Goal: Information Seeking & Learning: Learn about a topic

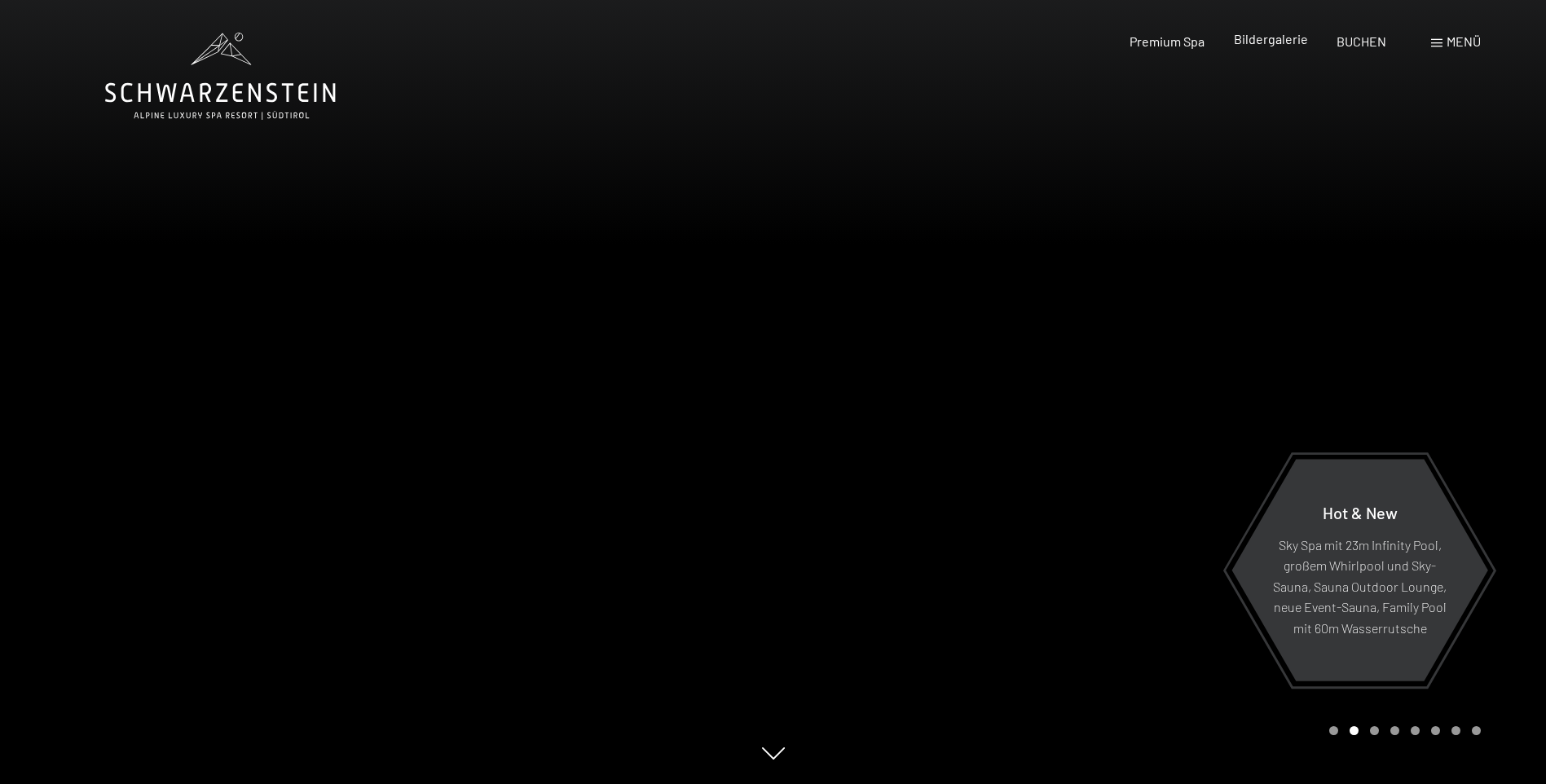
click at [1295, 37] on span "Bildergalerie" at bounding box center [1271, 38] width 74 height 16
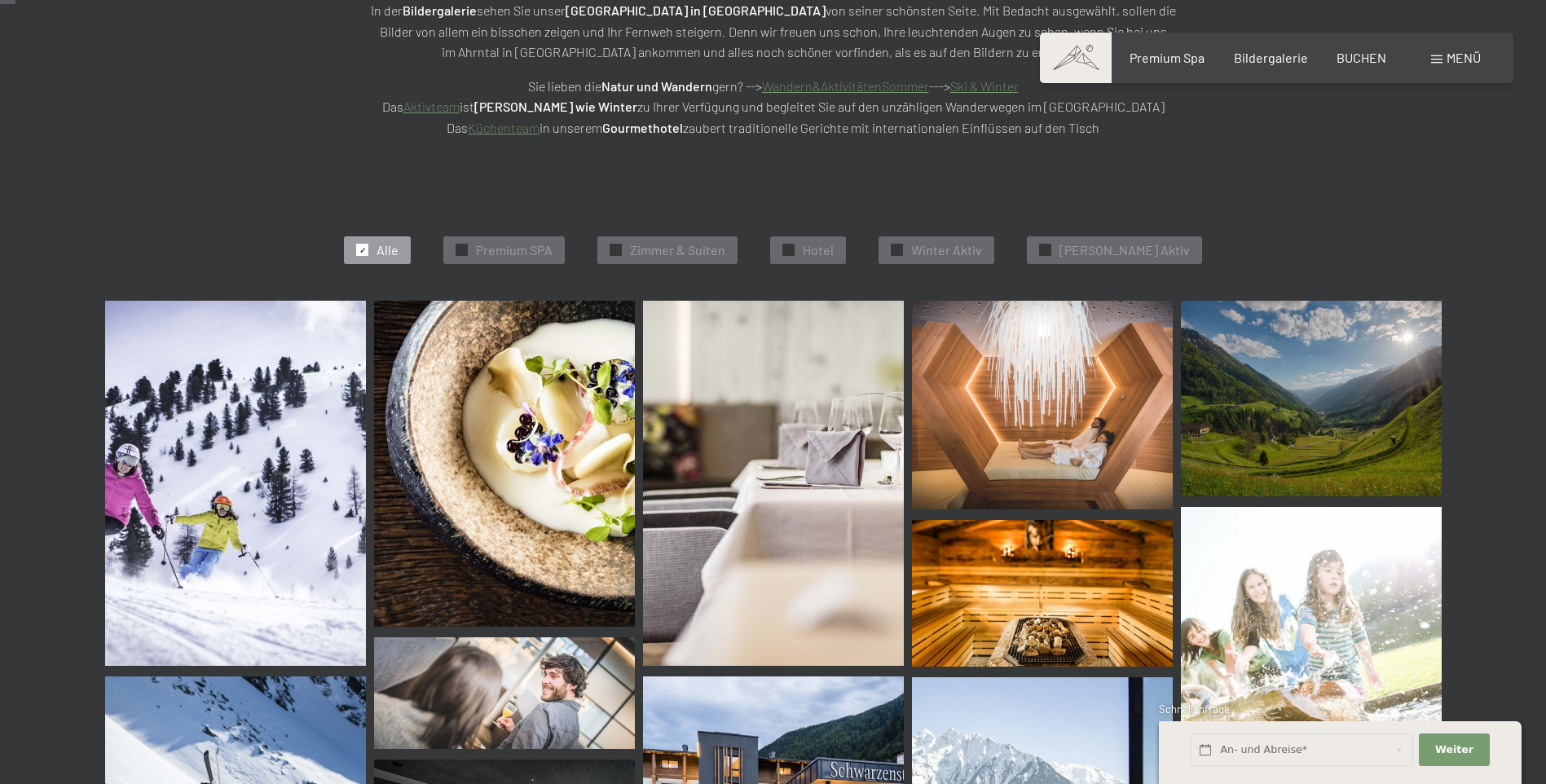
scroll to position [326, 0]
click at [982, 248] on span "Winter Aktiv" at bounding box center [947, 249] width 71 height 18
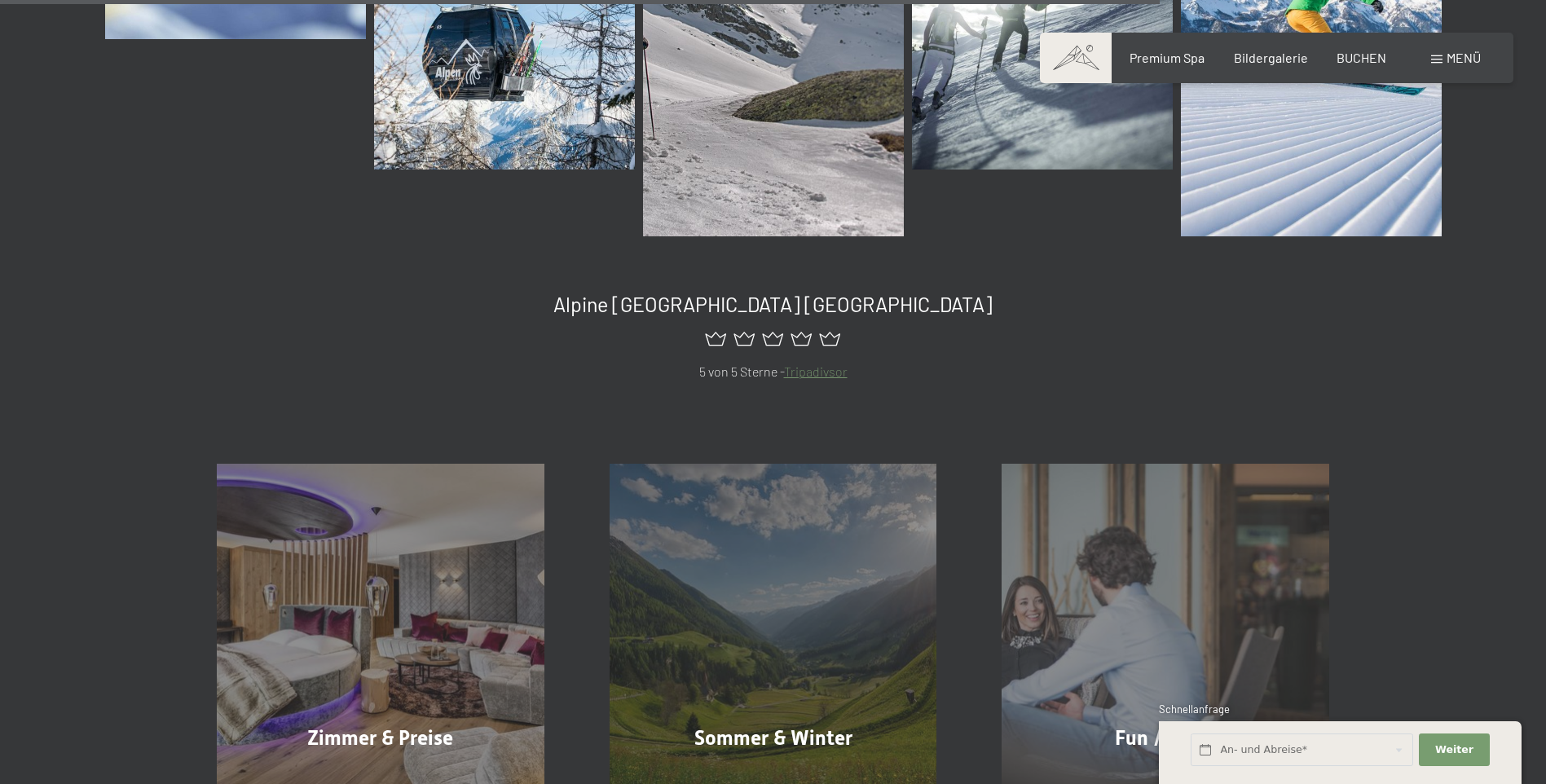
scroll to position [2367, 0]
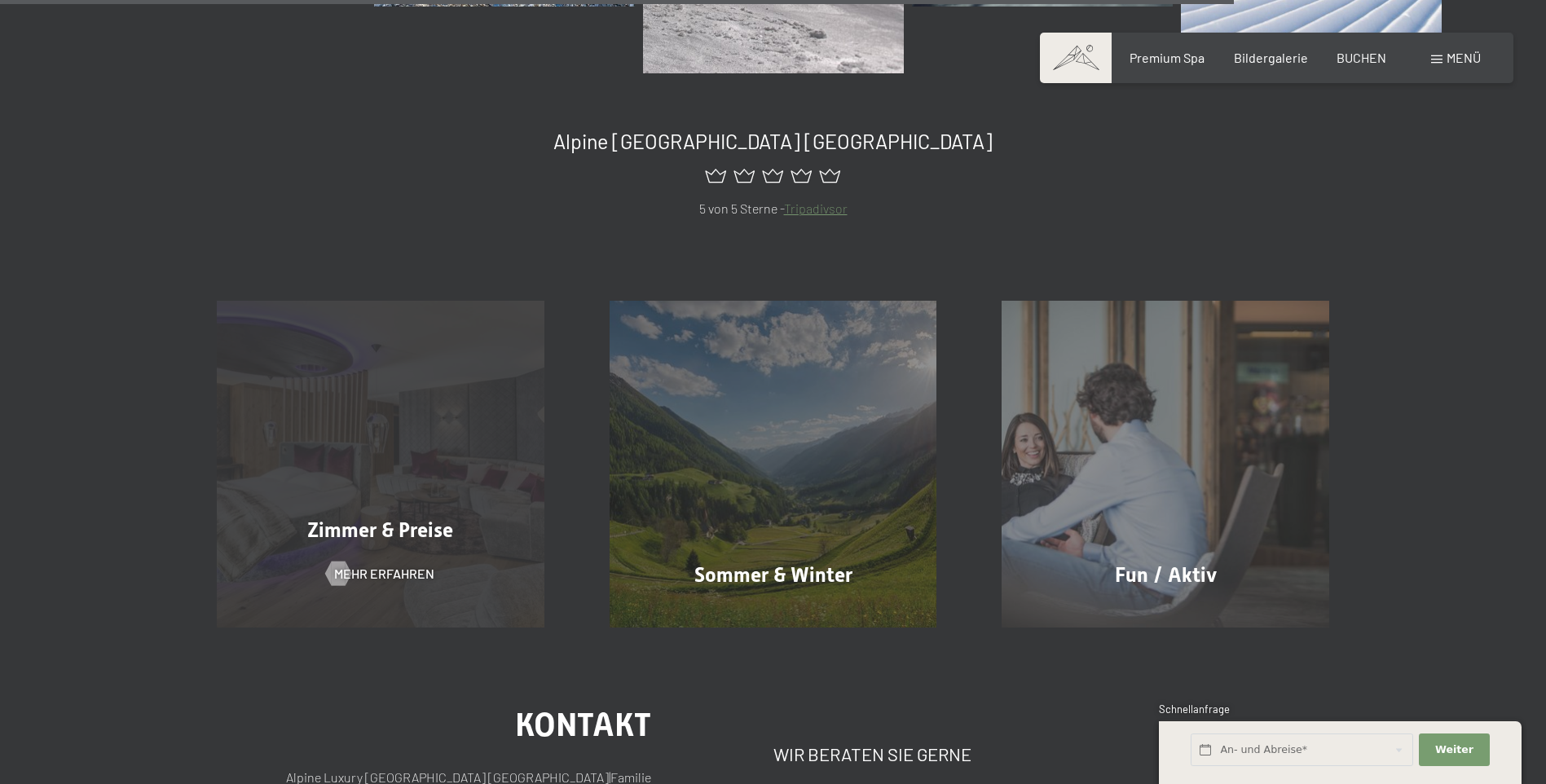
click at [454, 513] on div "Zimmer & Preise Mehr erfahren" at bounding box center [380, 465] width 393 height 328
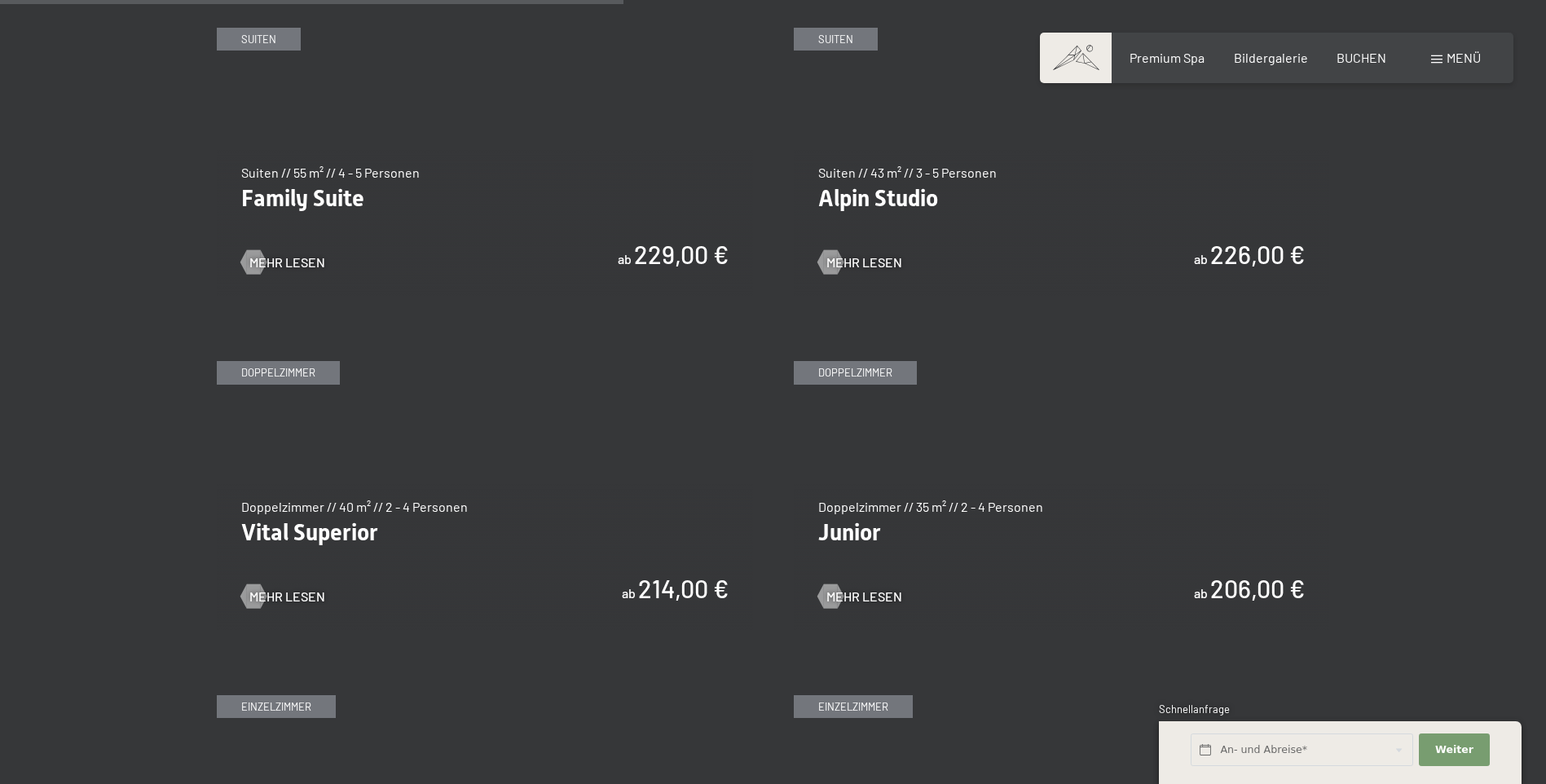
scroll to position [2119, 0]
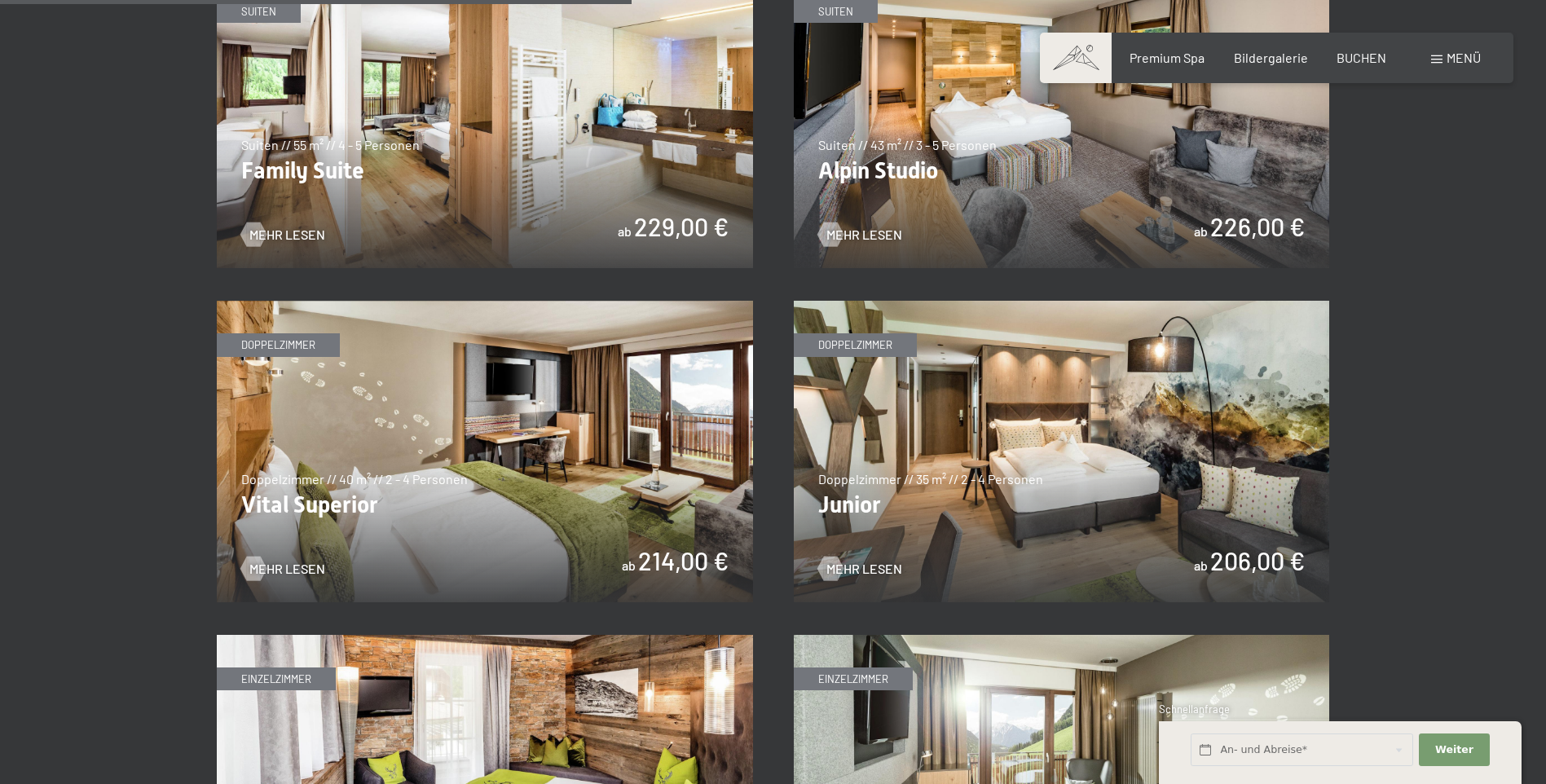
click at [531, 118] on img at bounding box center [484, 118] width 536 height 302
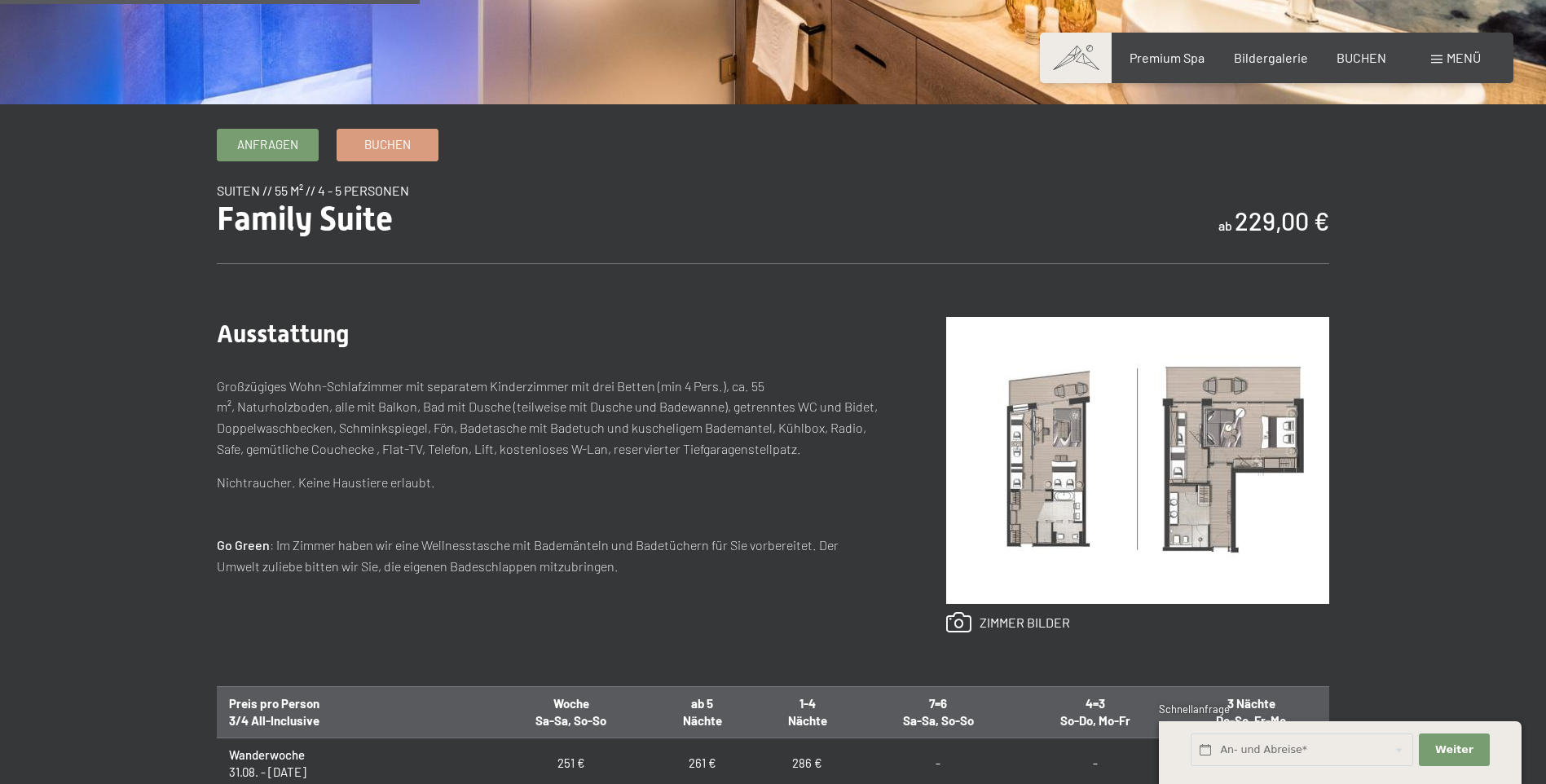
scroll to position [570, 0]
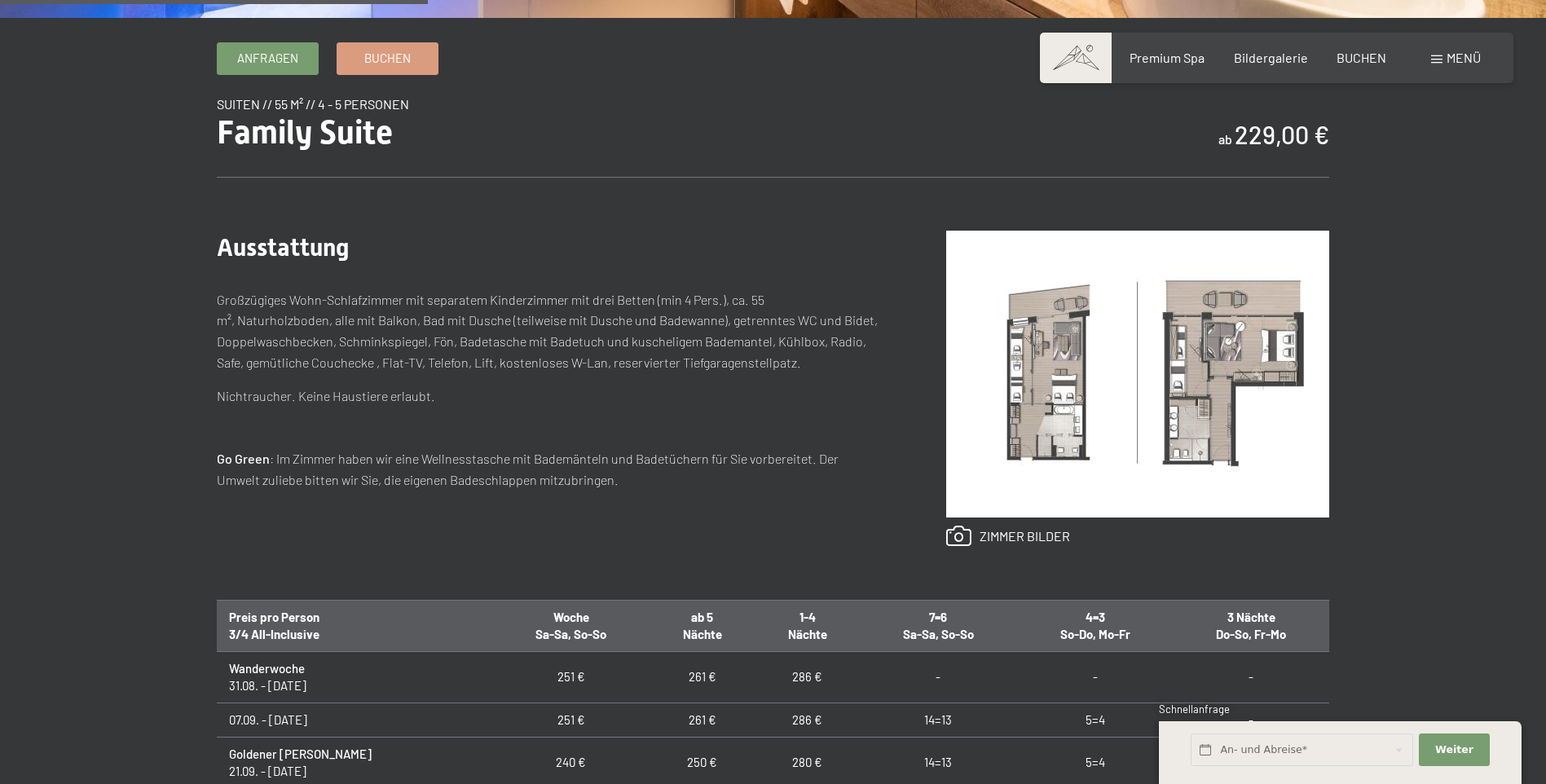
click at [1219, 335] on img at bounding box center [1137, 374] width 383 height 287
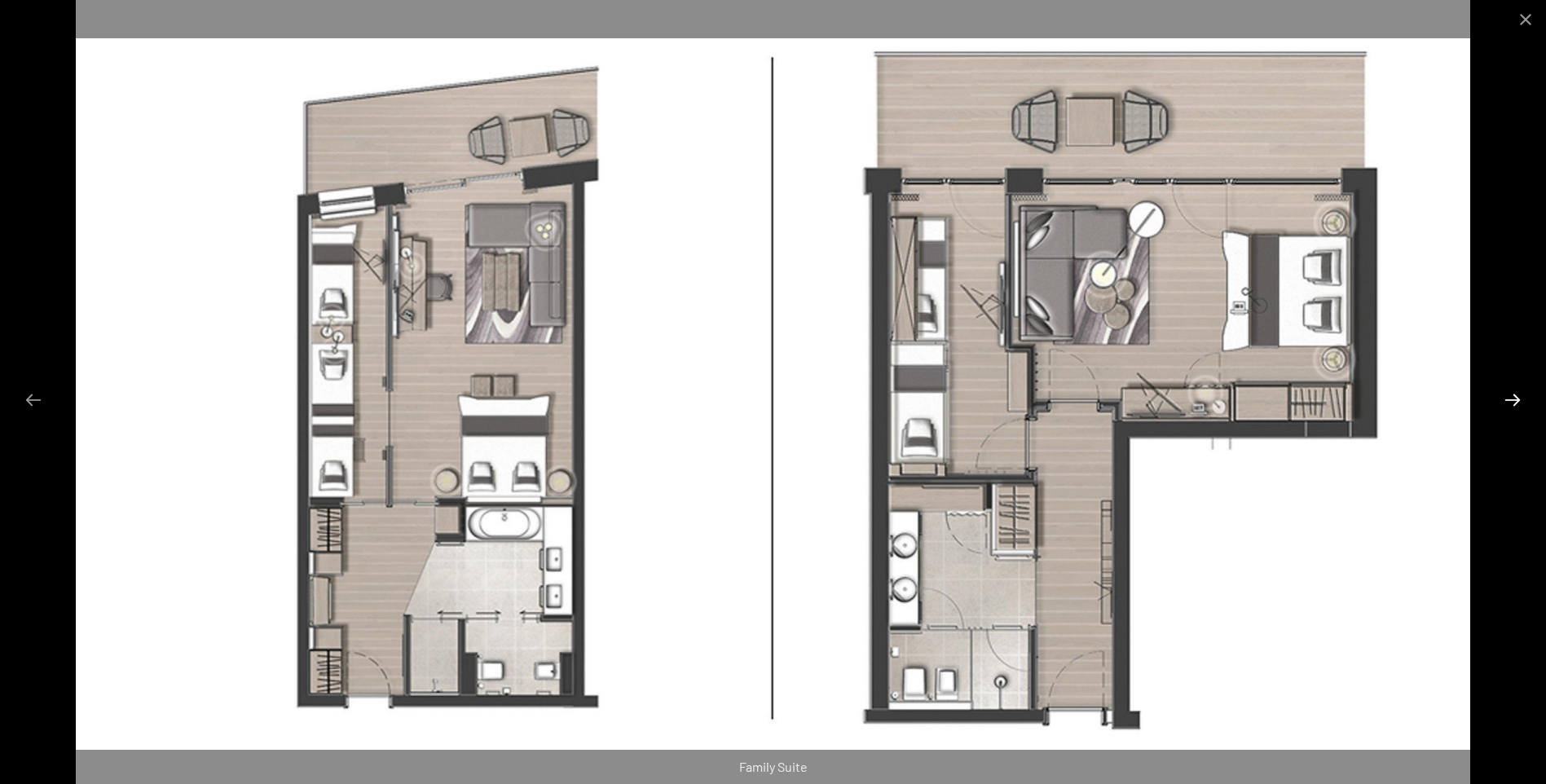
click at [1515, 400] on button "Next slide" at bounding box center [1513, 400] width 35 height 32
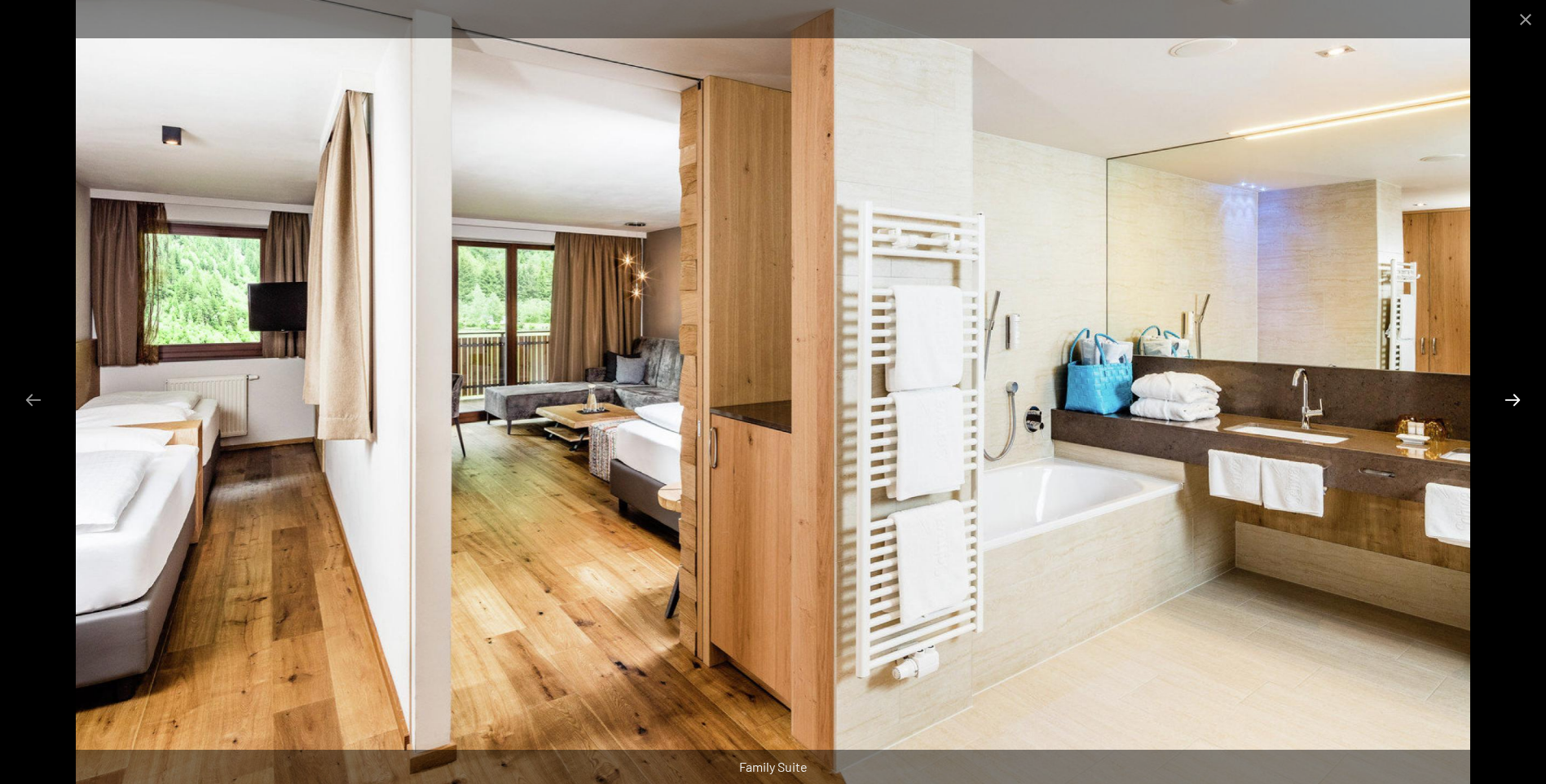
click at [1515, 400] on button "Next slide" at bounding box center [1513, 400] width 35 height 32
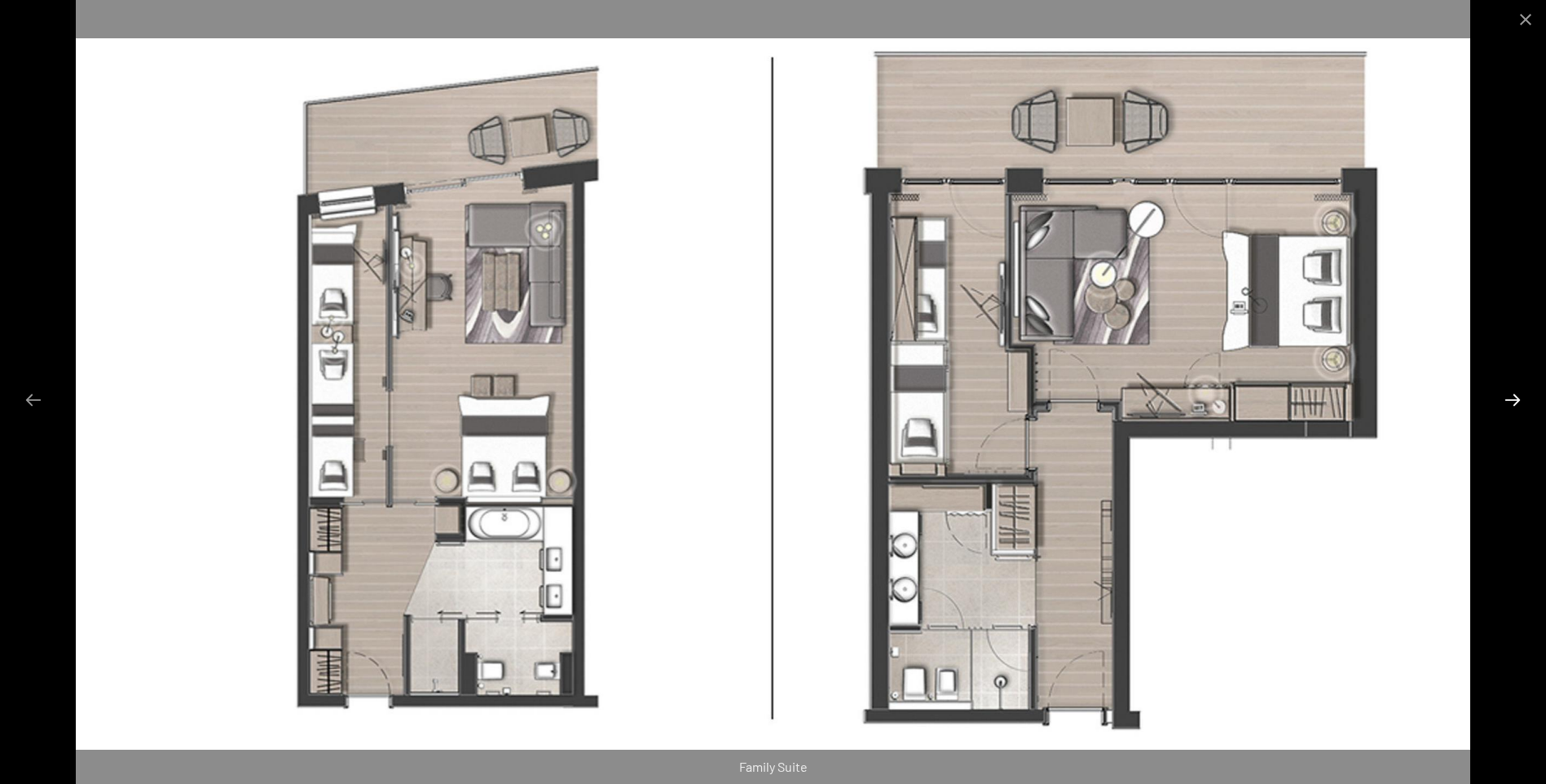
click at [1515, 400] on button "Next slide" at bounding box center [1513, 400] width 35 height 32
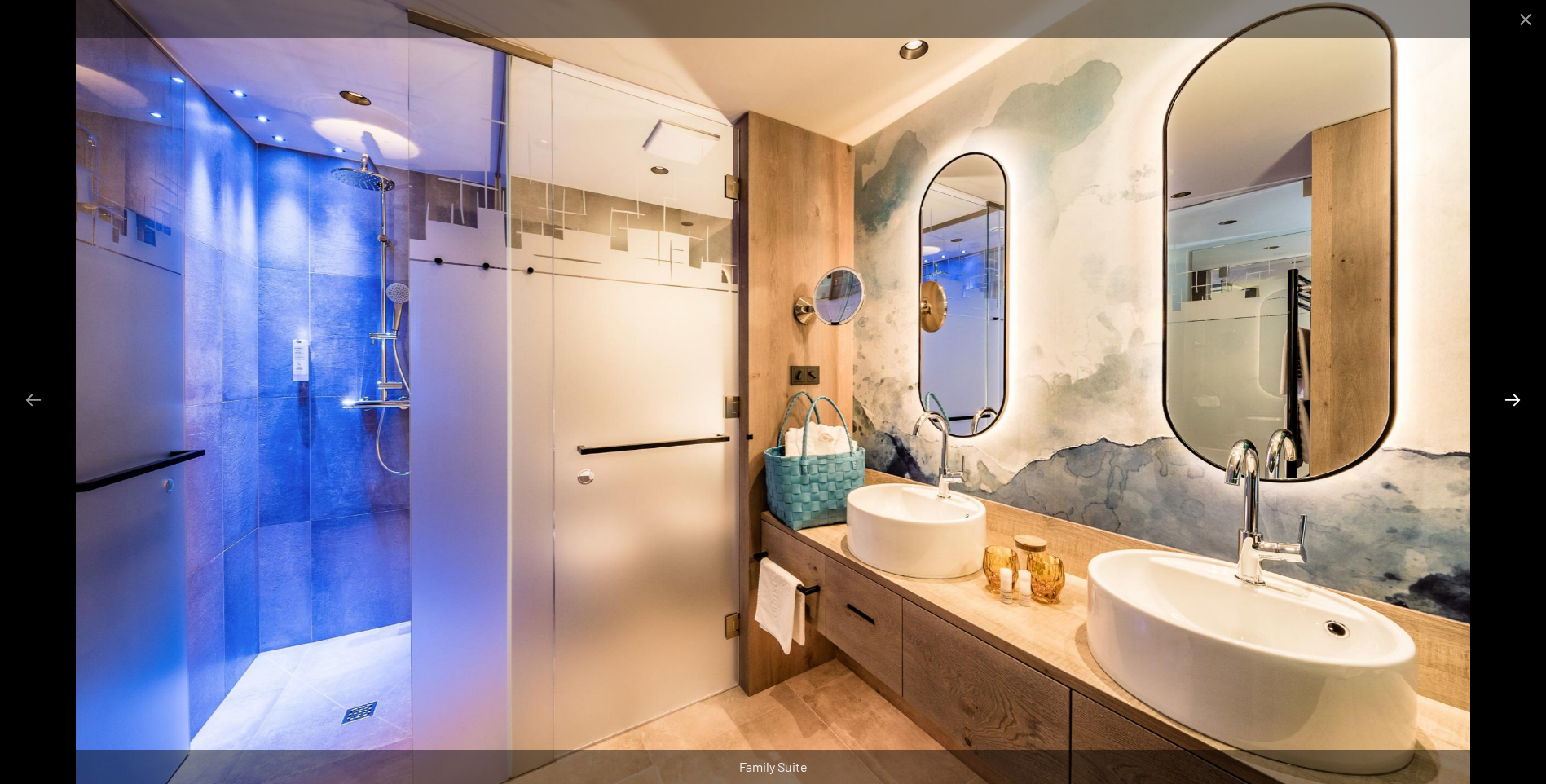
click at [1515, 400] on button "Next slide" at bounding box center [1513, 400] width 35 height 32
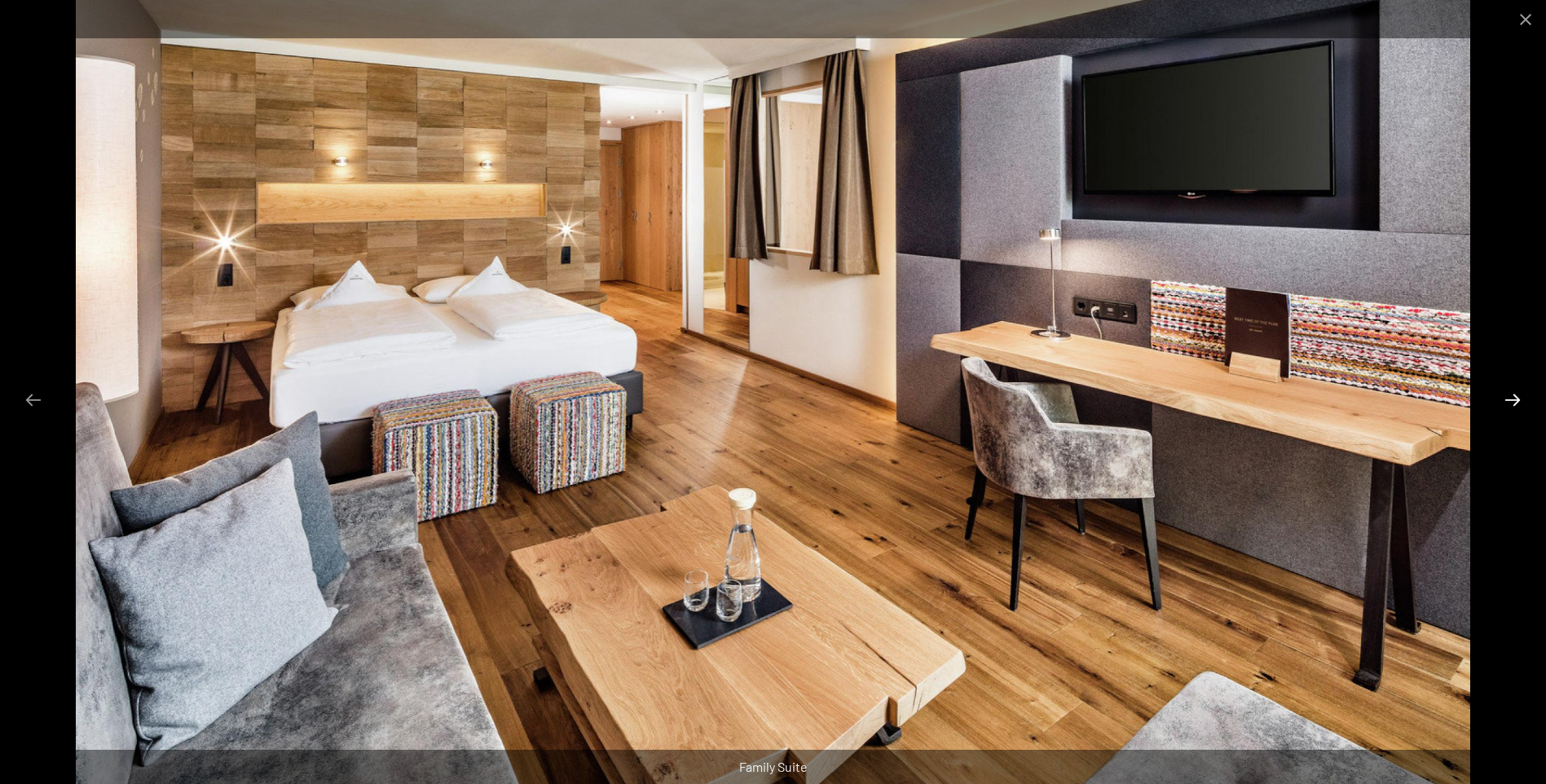
click at [1515, 400] on button "Next slide" at bounding box center [1513, 400] width 35 height 32
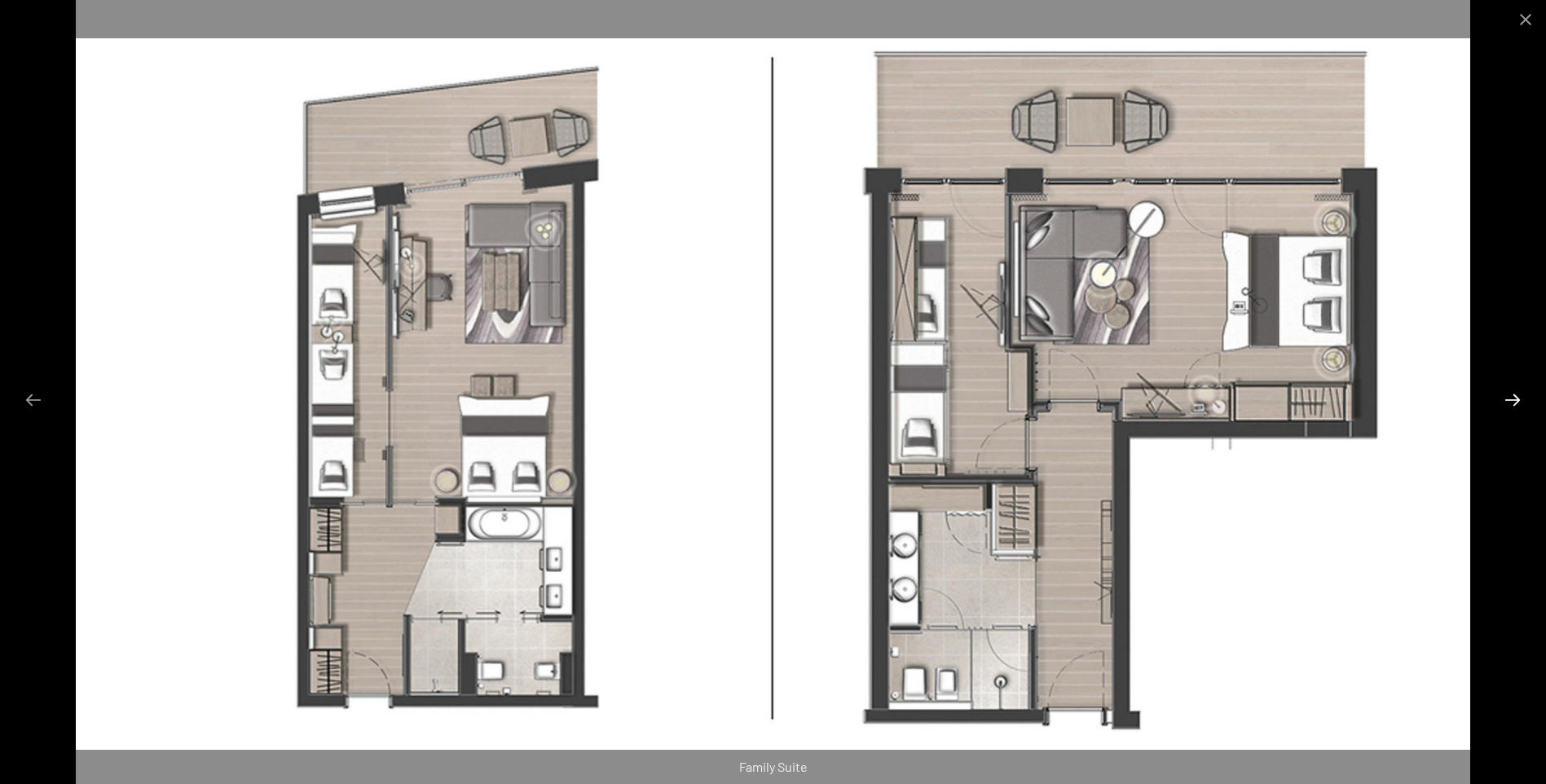
click at [1515, 400] on button "Next slide" at bounding box center [1513, 400] width 35 height 32
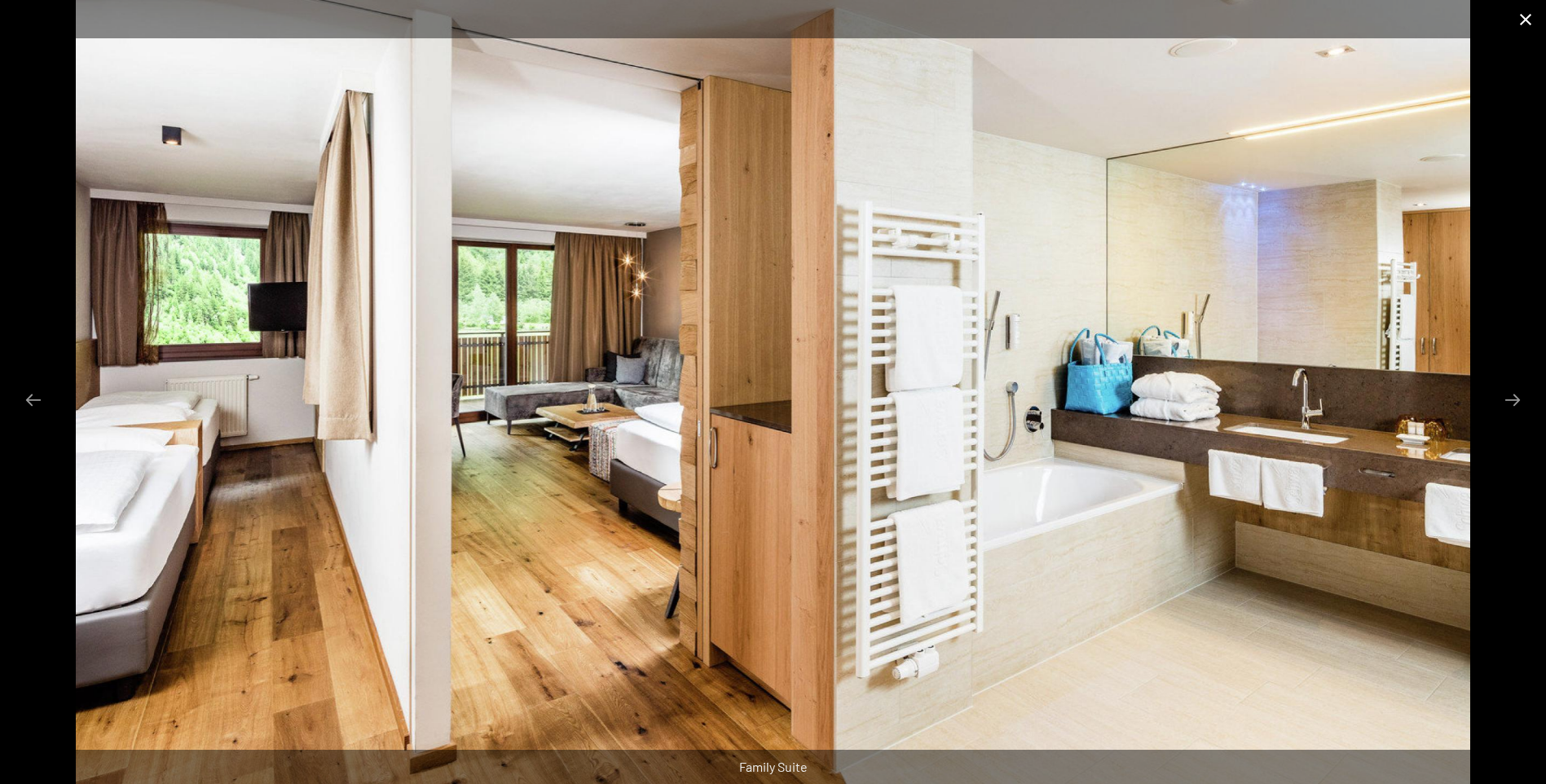
click at [1525, 22] on button "Close gallery" at bounding box center [1526, 19] width 41 height 38
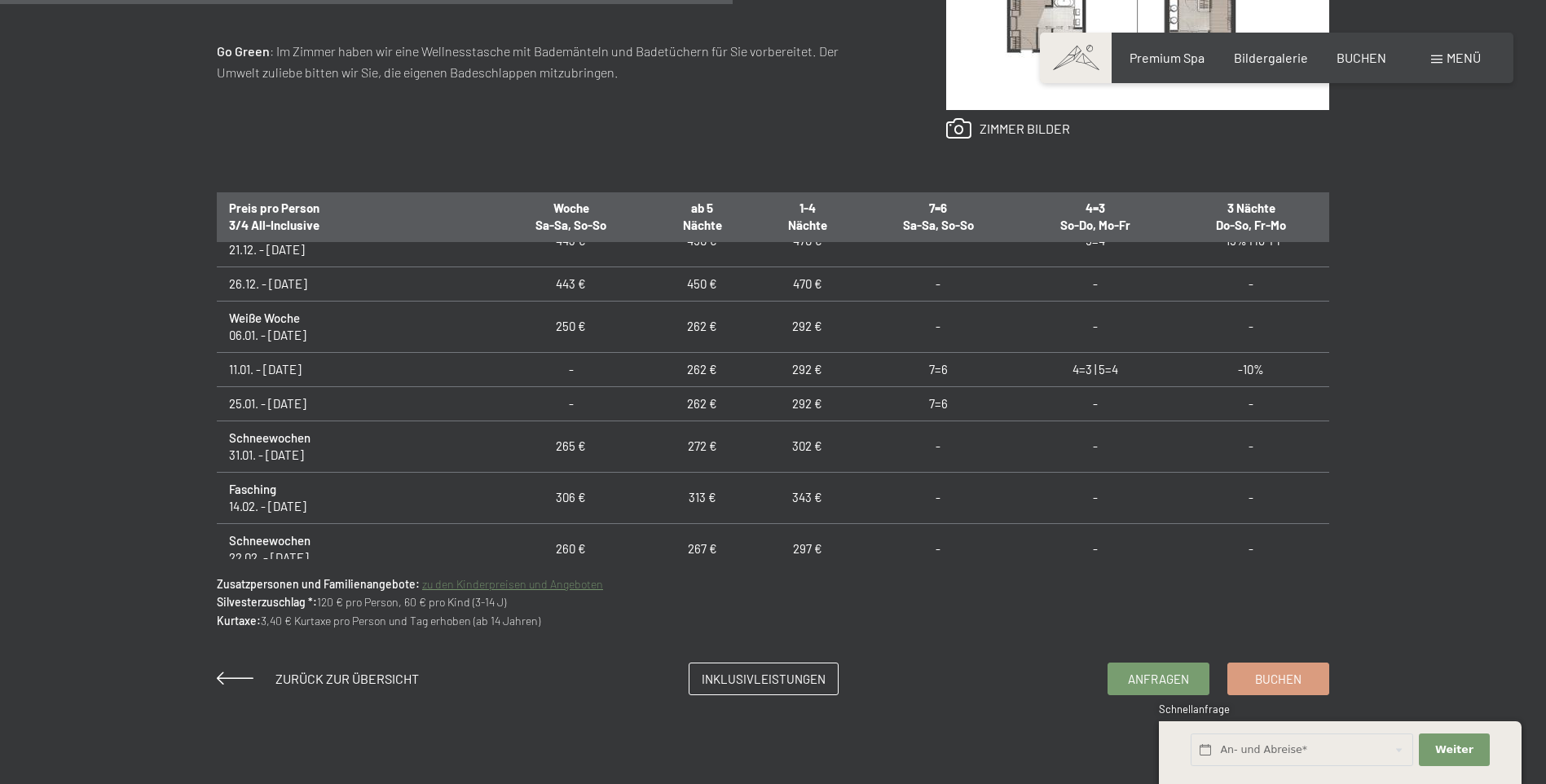
scroll to position [489, 0]
click at [569, 584] on link "zu den Kinderpreisen und Angeboten" at bounding box center [513, 584] width 181 height 14
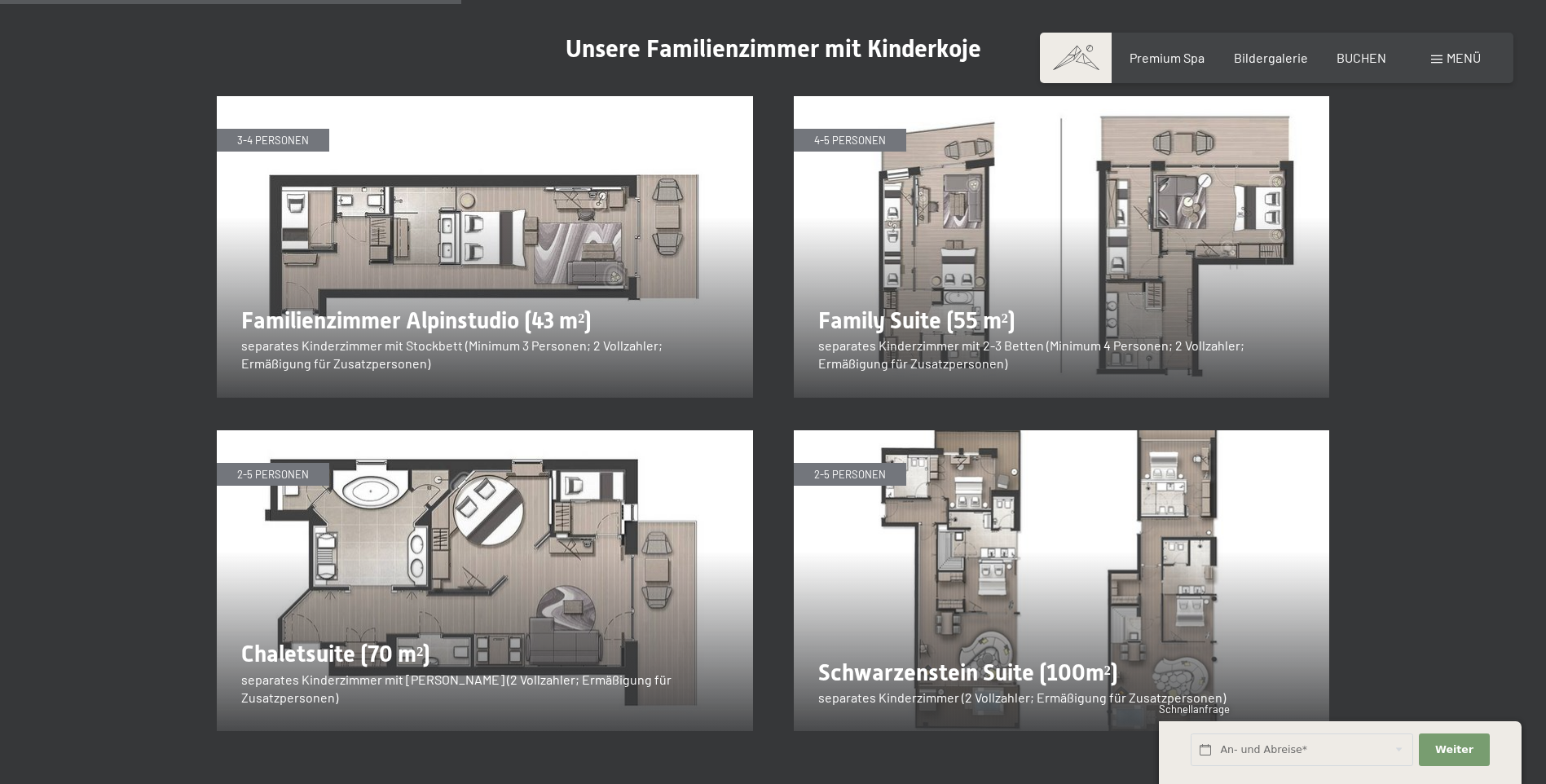
scroll to position [2200, 0]
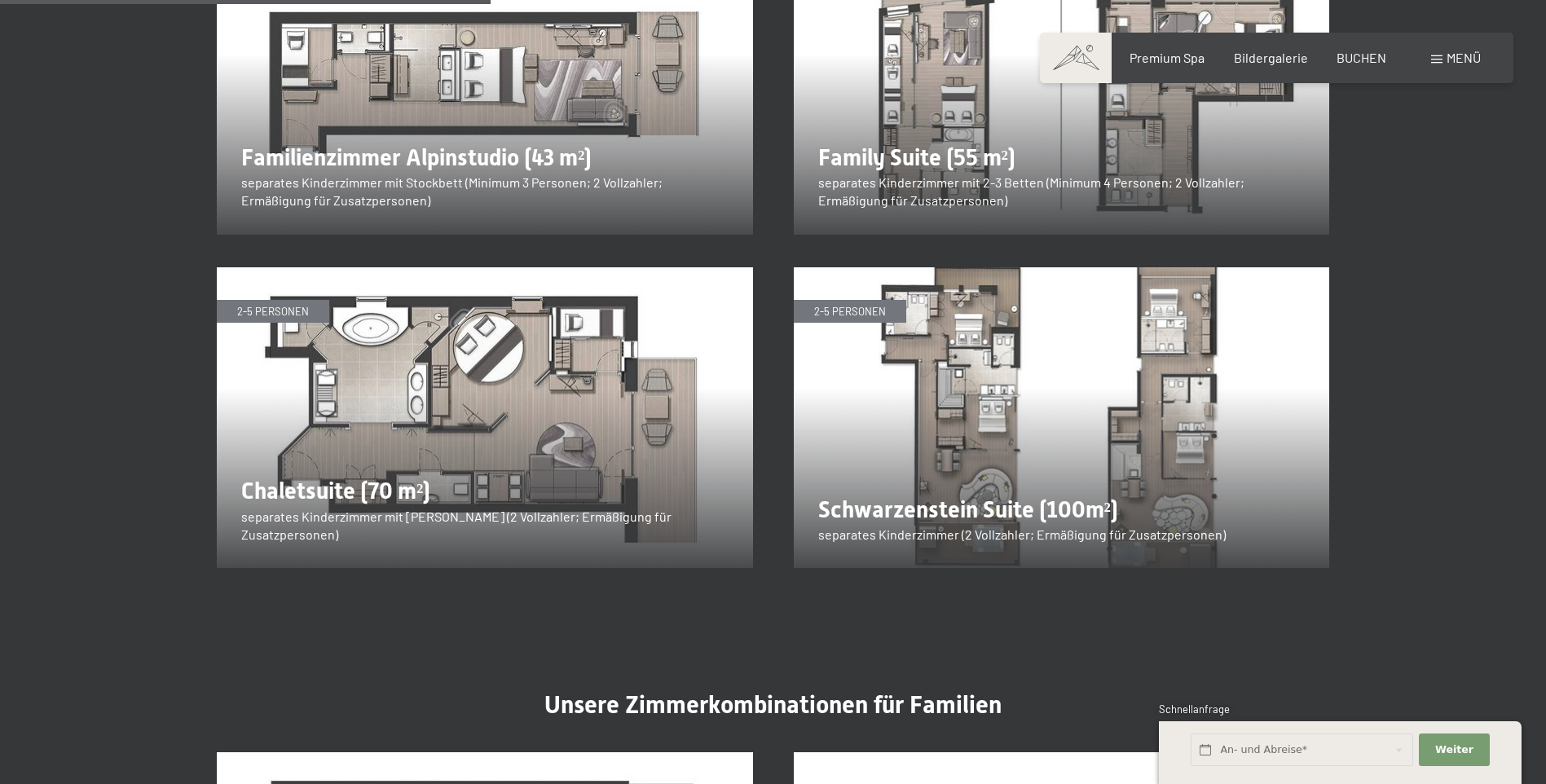
click at [1077, 369] on img at bounding box center [1062, 418] width 536 height 302
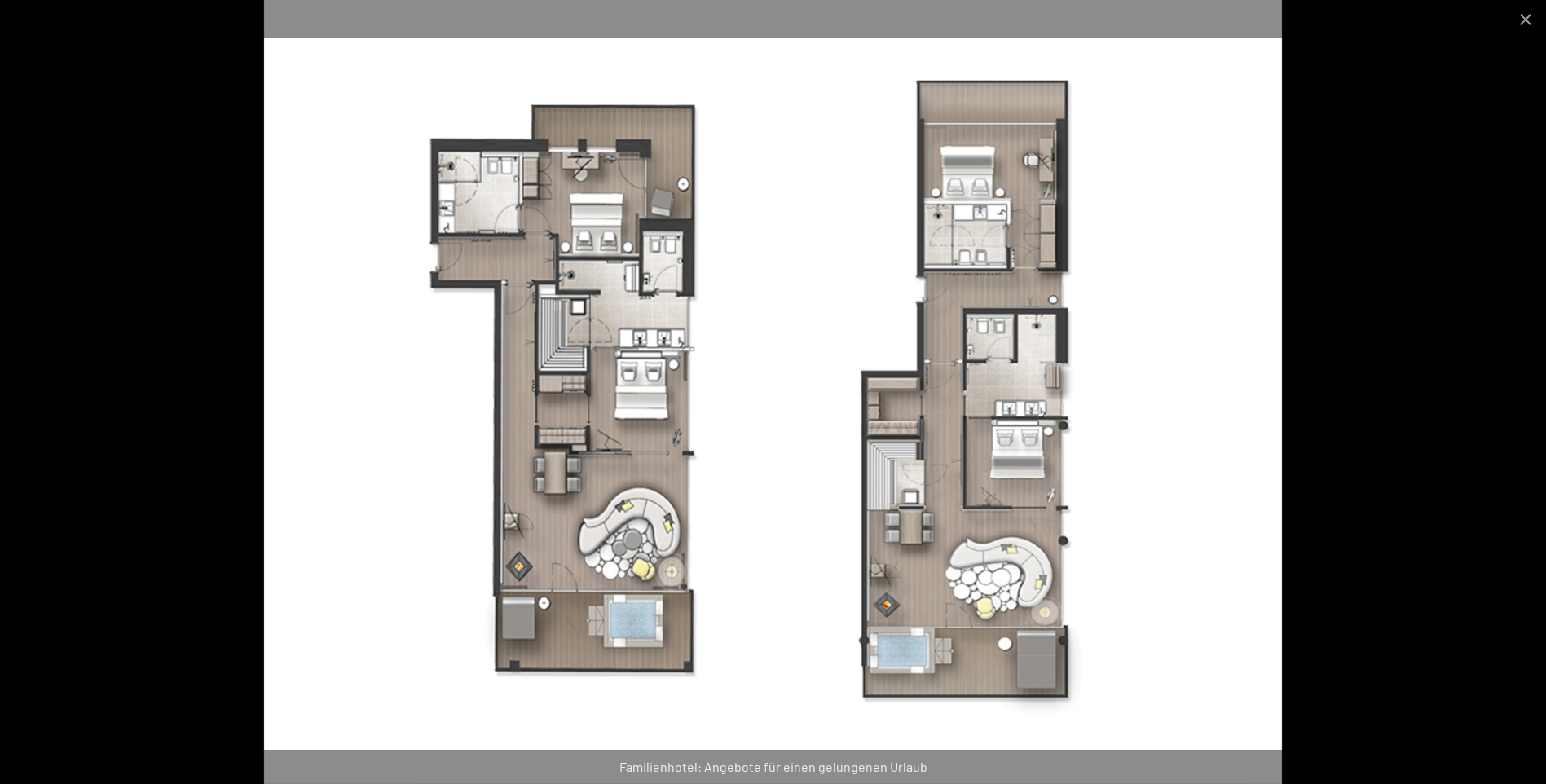
scroll to position [1956, 0]
click at [1523, 18] on button "Close gallery" at bounding box center [1526, 19] width 41 height 38
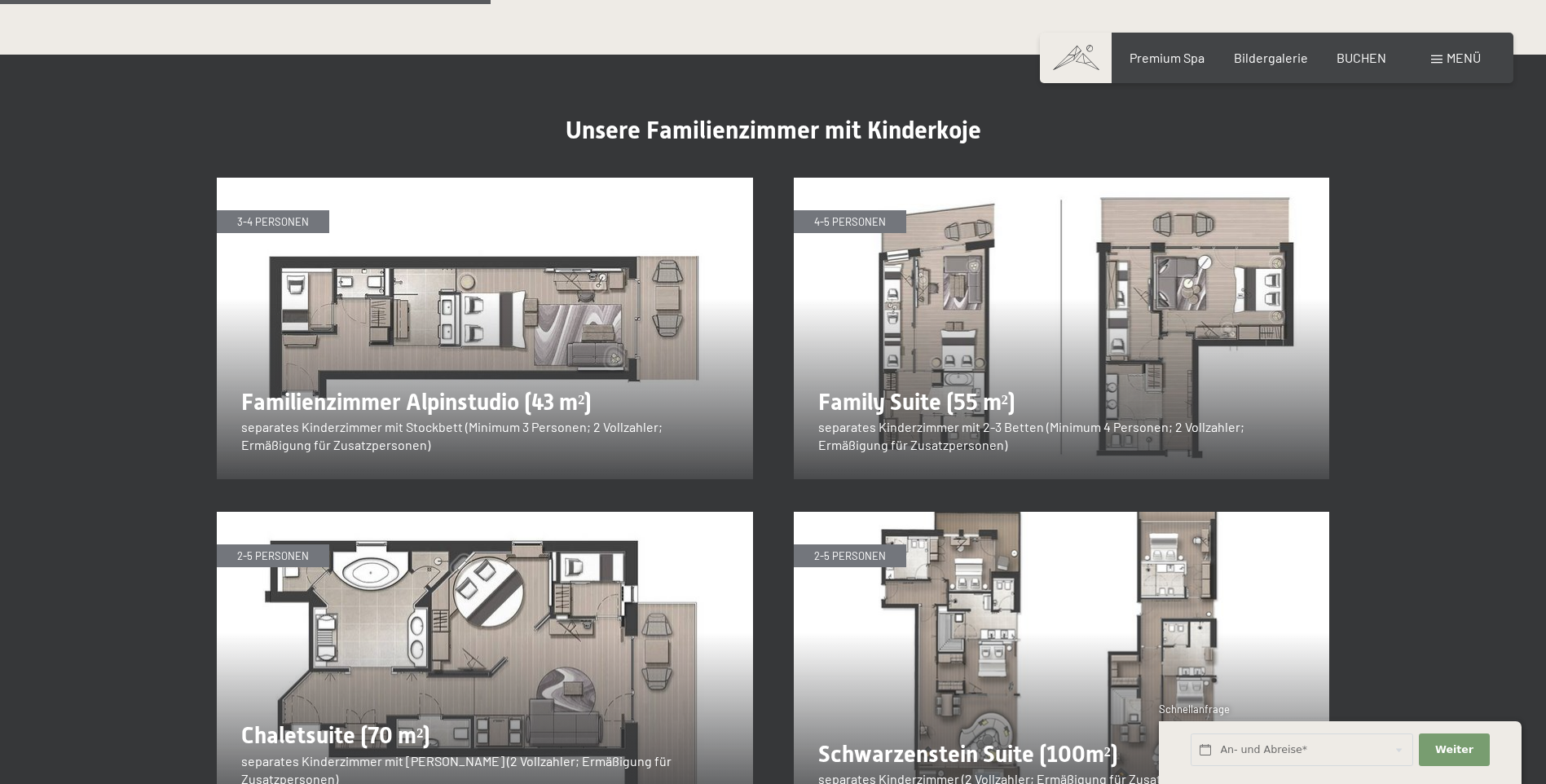
scroll to position [2200, 0]
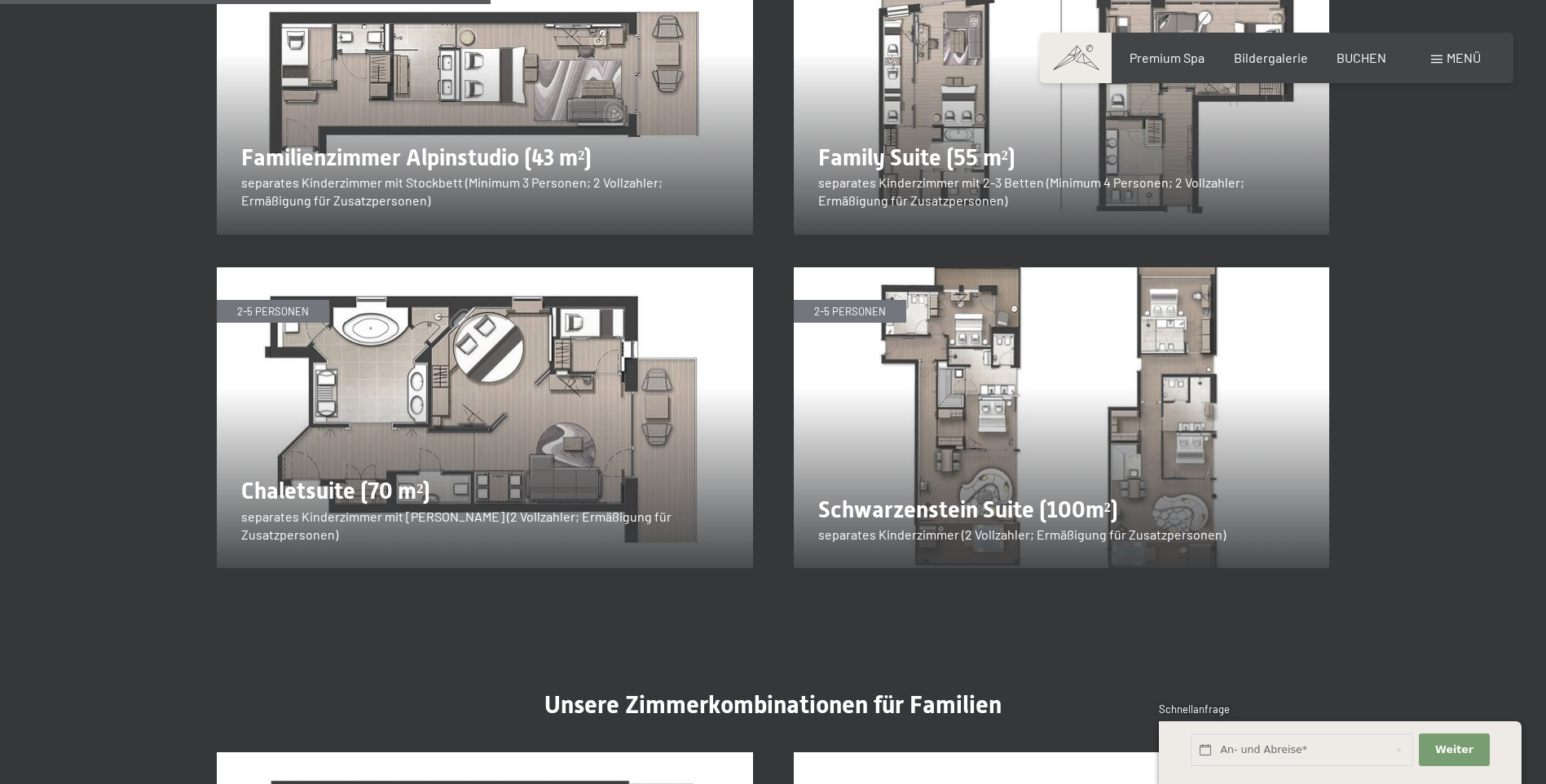
click at [1162, 399] on img at bounding box center [1062, 418] width 536 height 302
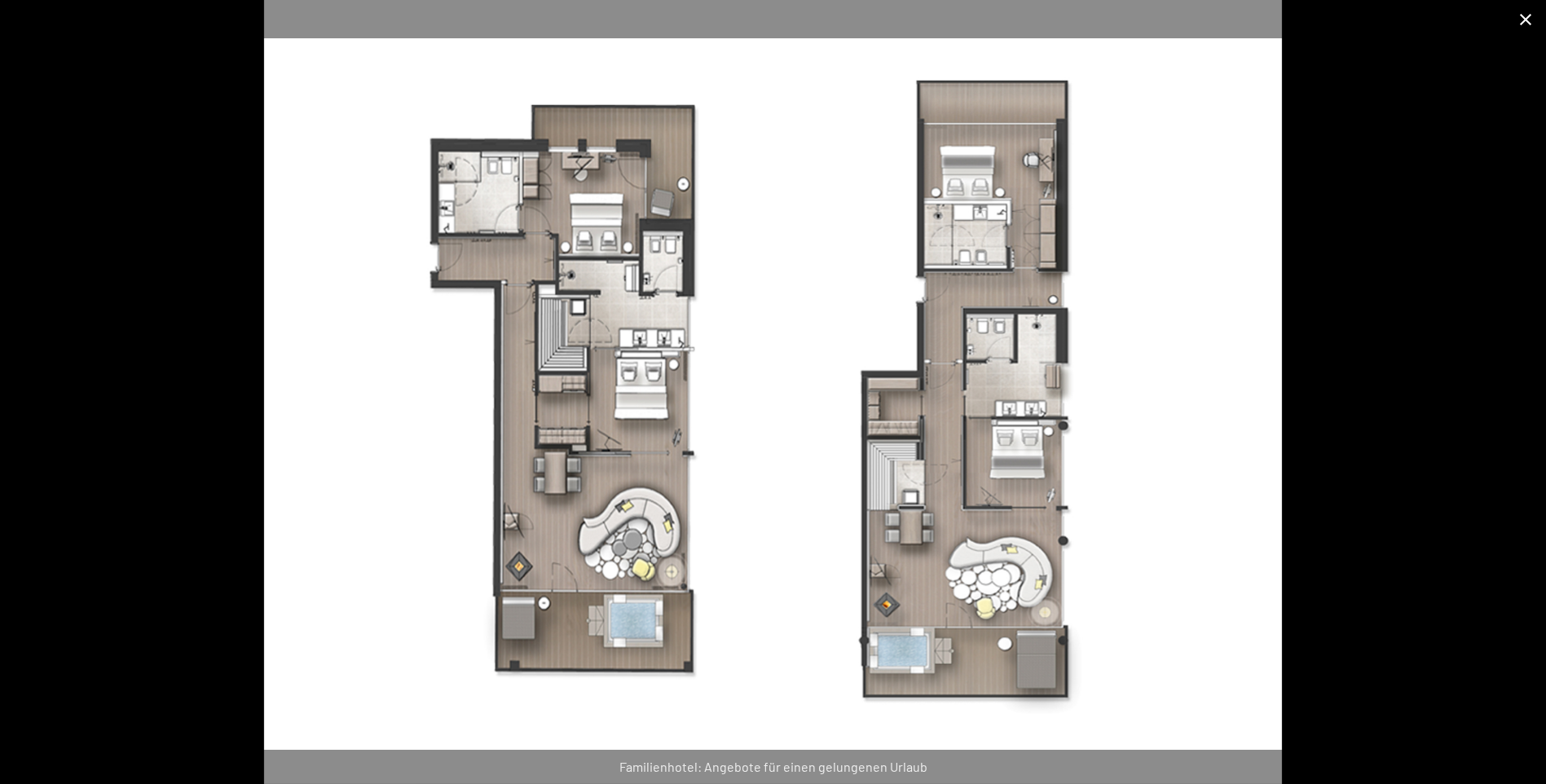
click at [1521, 17] on button "Close gallery" at bounding box center [1526, 19] width 41 height 38
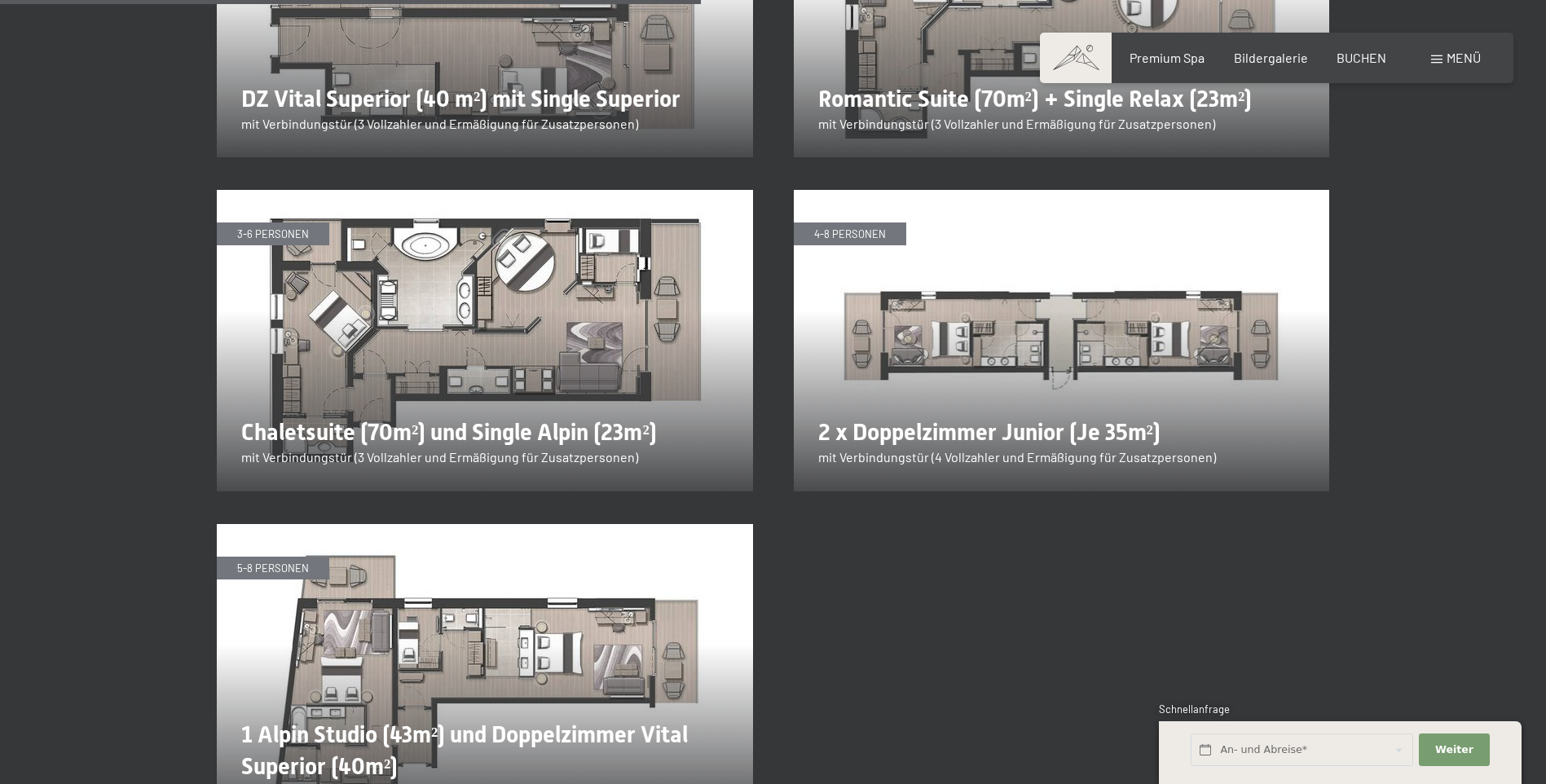
scroll to position [3260, 0]
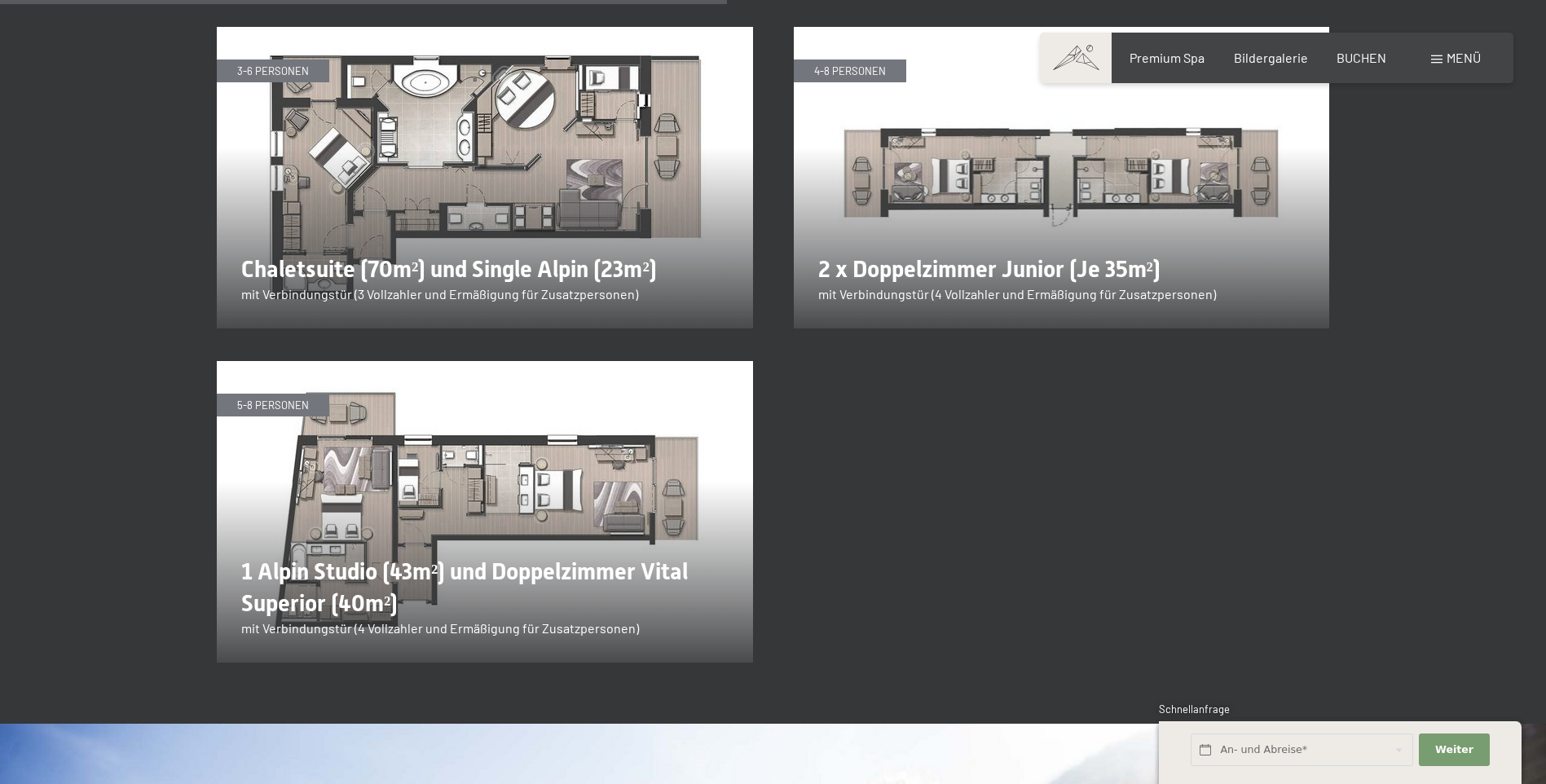
click at [563, 521] on img at bounding box center [484, 511] width 536 height 302
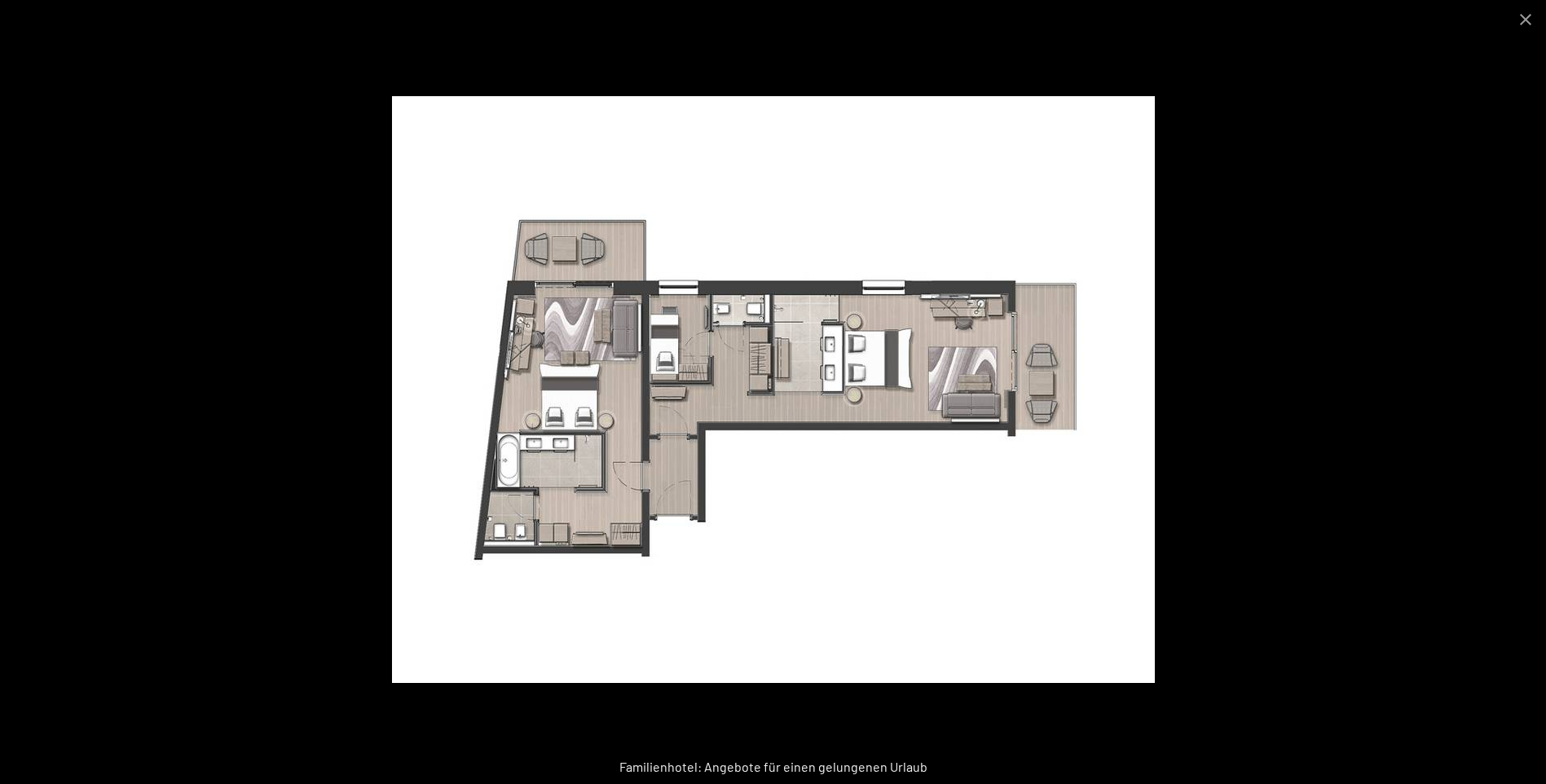
scroll to position [3015, 0]
click at [1532, 16] on button "Close gallery" at bounding box center [1526, 19] width 41 height 38
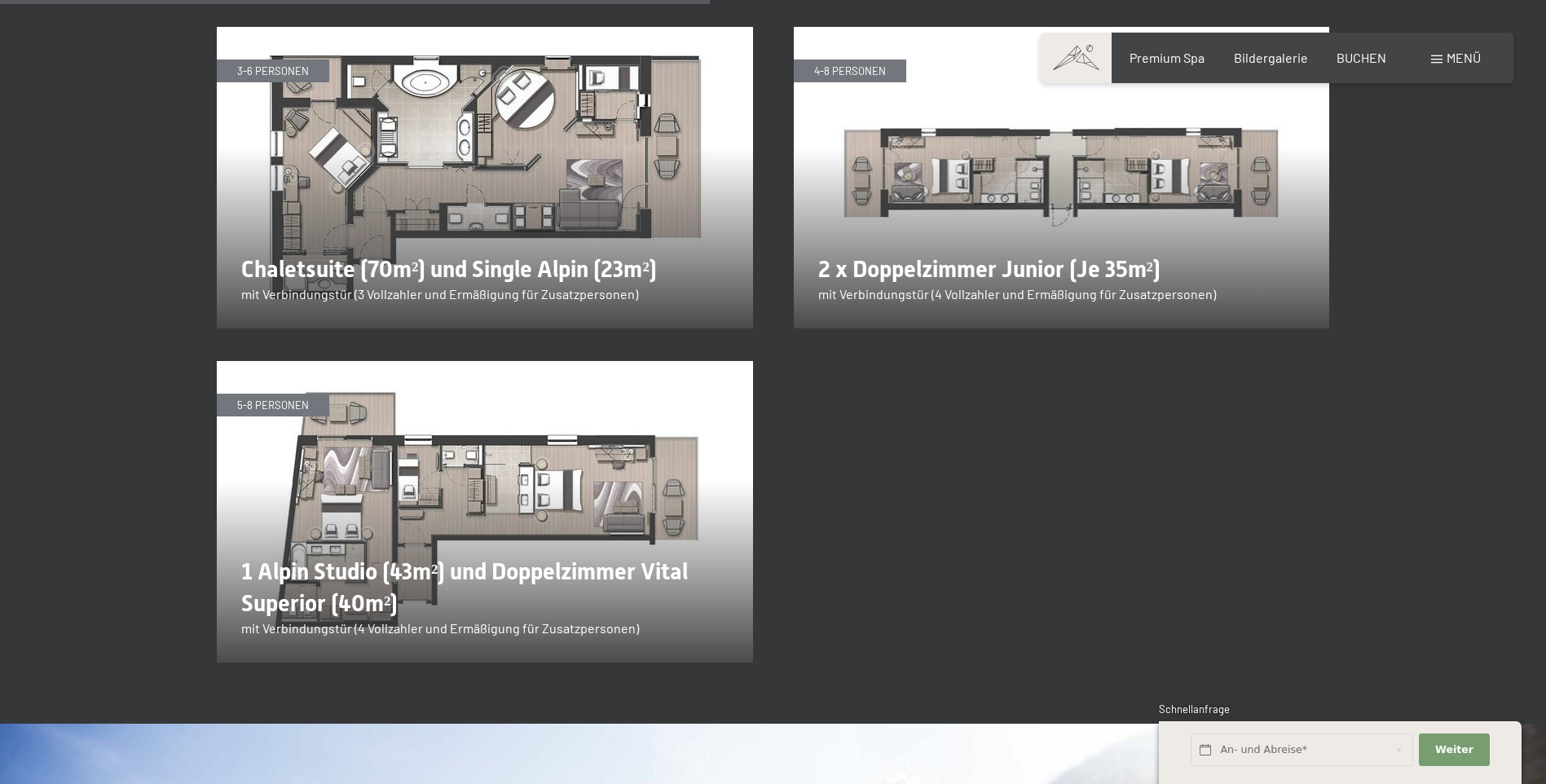
scroll to position [2852, 0]
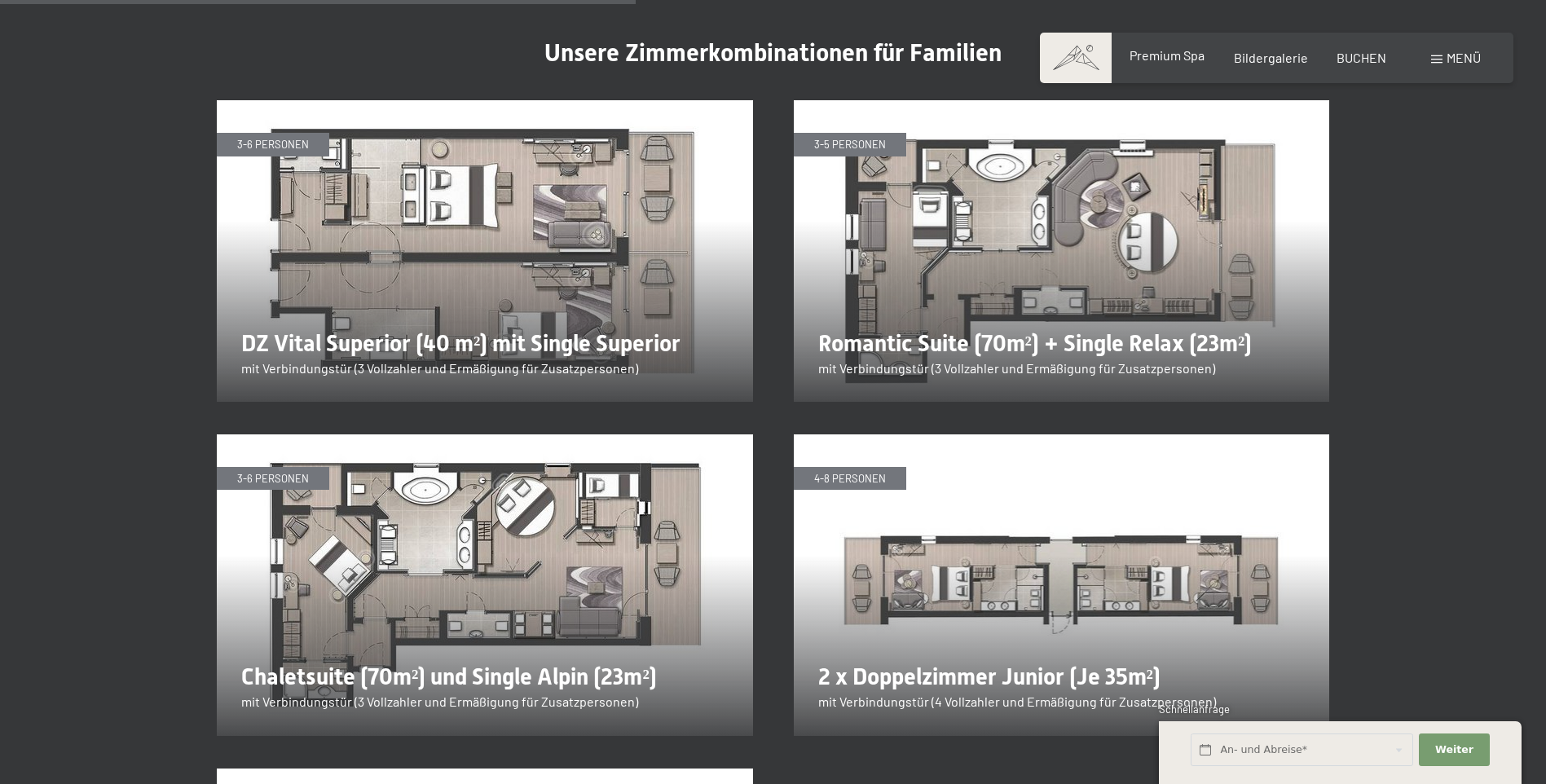
click at [1201, 59] on span "Premium Spa" at bounding box center [1167, 54] width 75 height 16
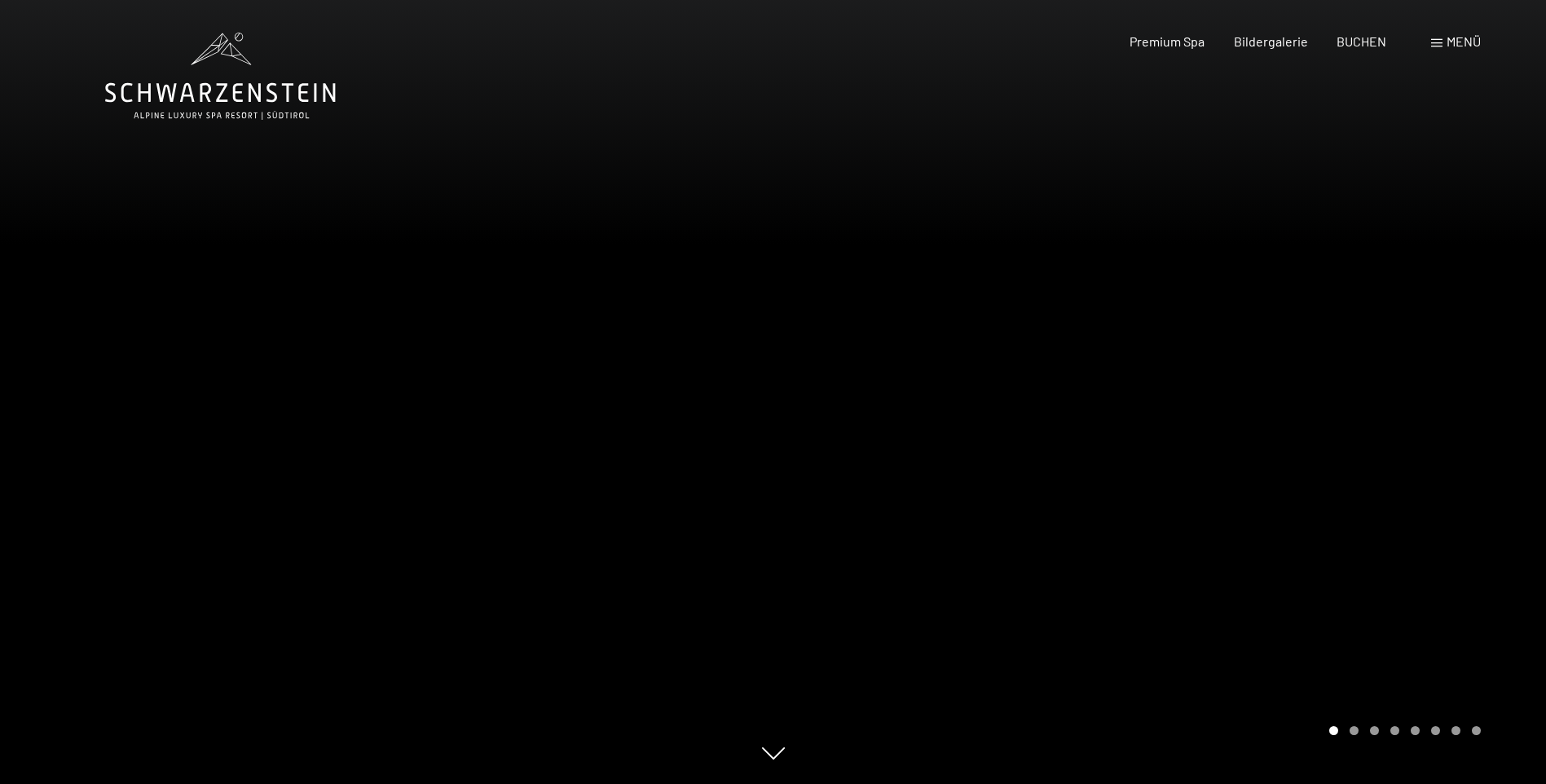
click at [1100, 433] on div at bounding box center [1161, 392] width 774 height 784
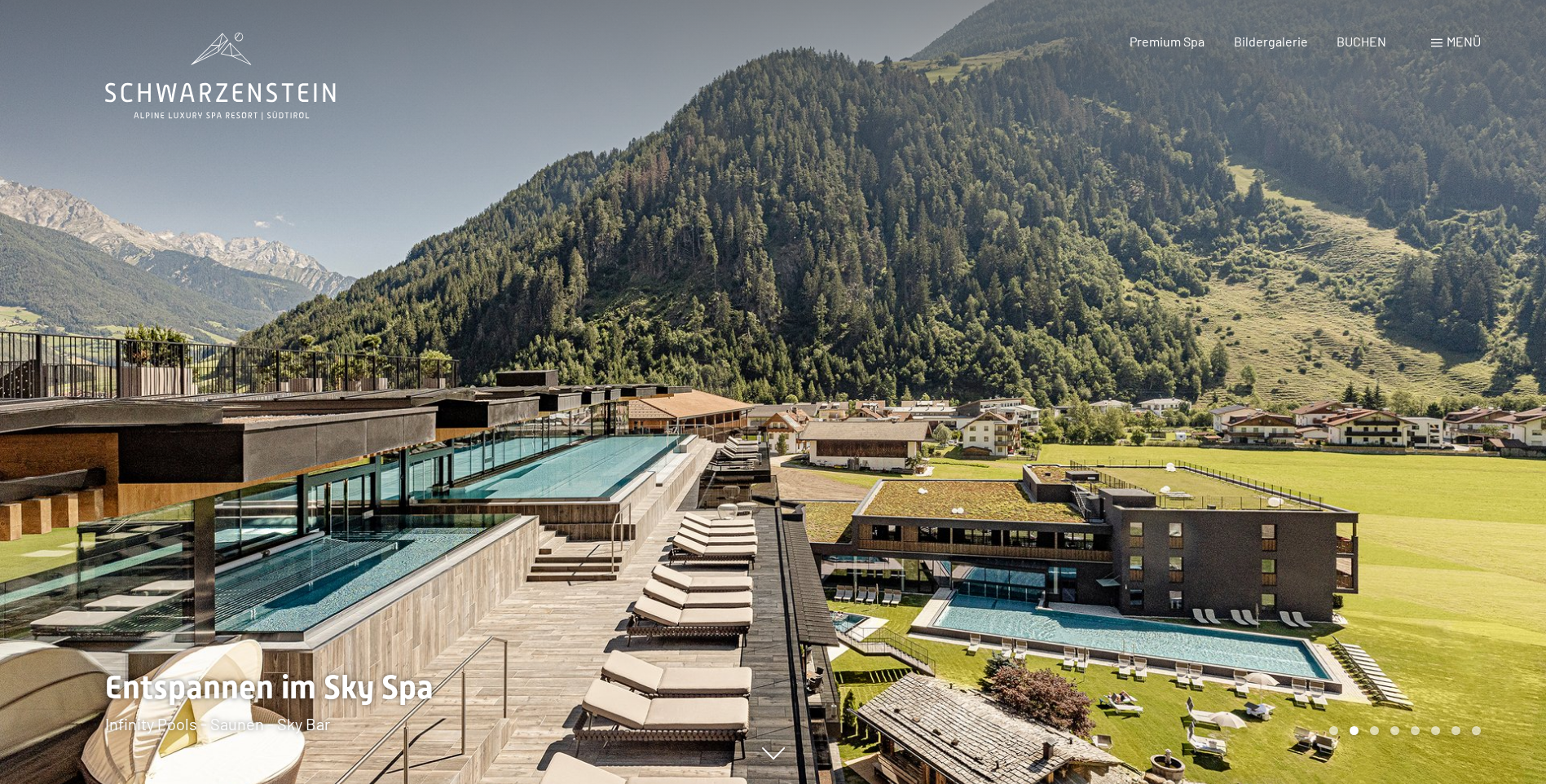
click at [1100, 432] on div at bounding box center [1161, 392] width 774 height 784
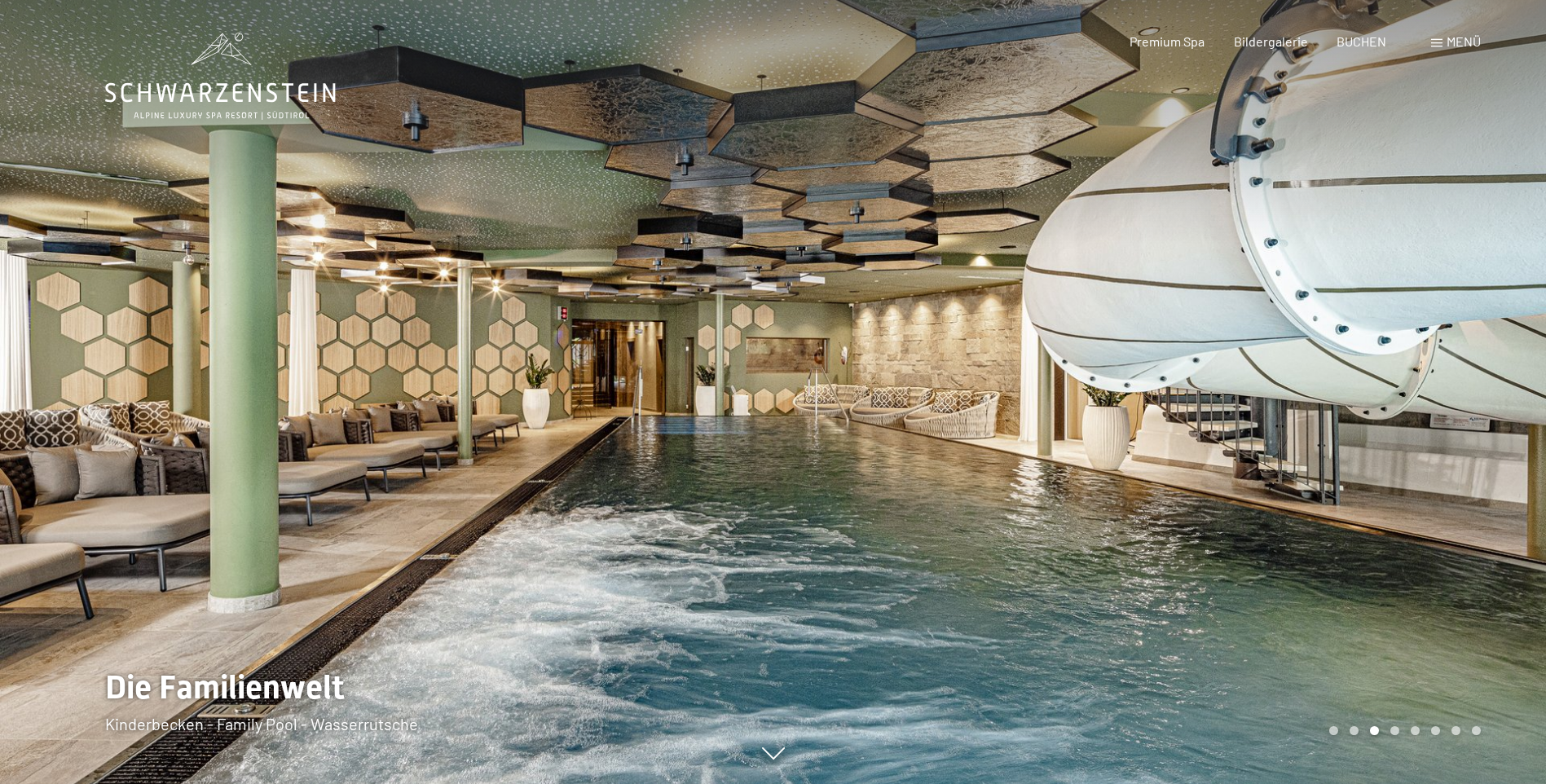
click at [1102, 432] on div at bounding box center [1161, 392] width 774 height 784
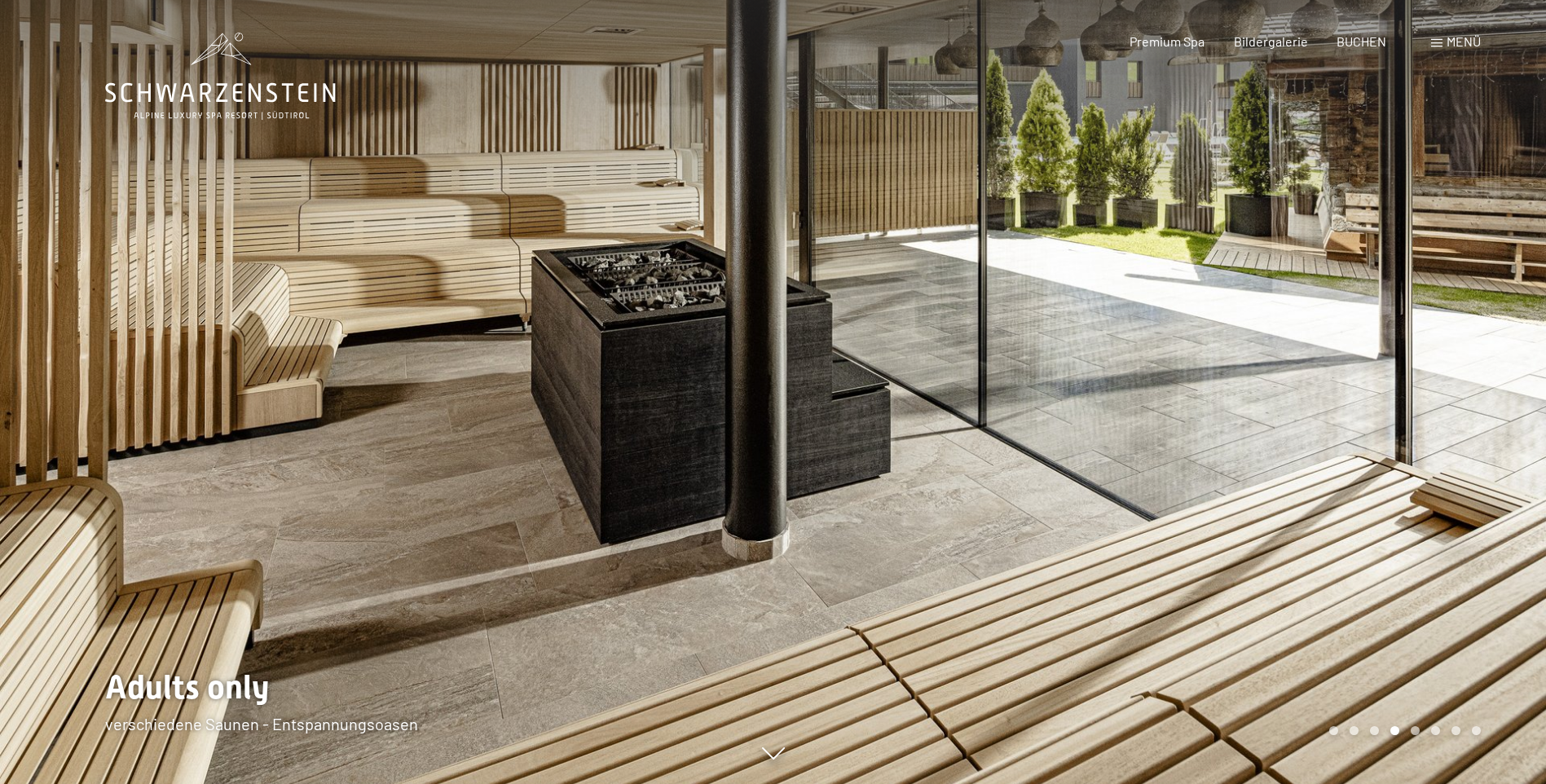
click at [1102, 432] on div at bounding box center [1161, 392] width 774 height 784
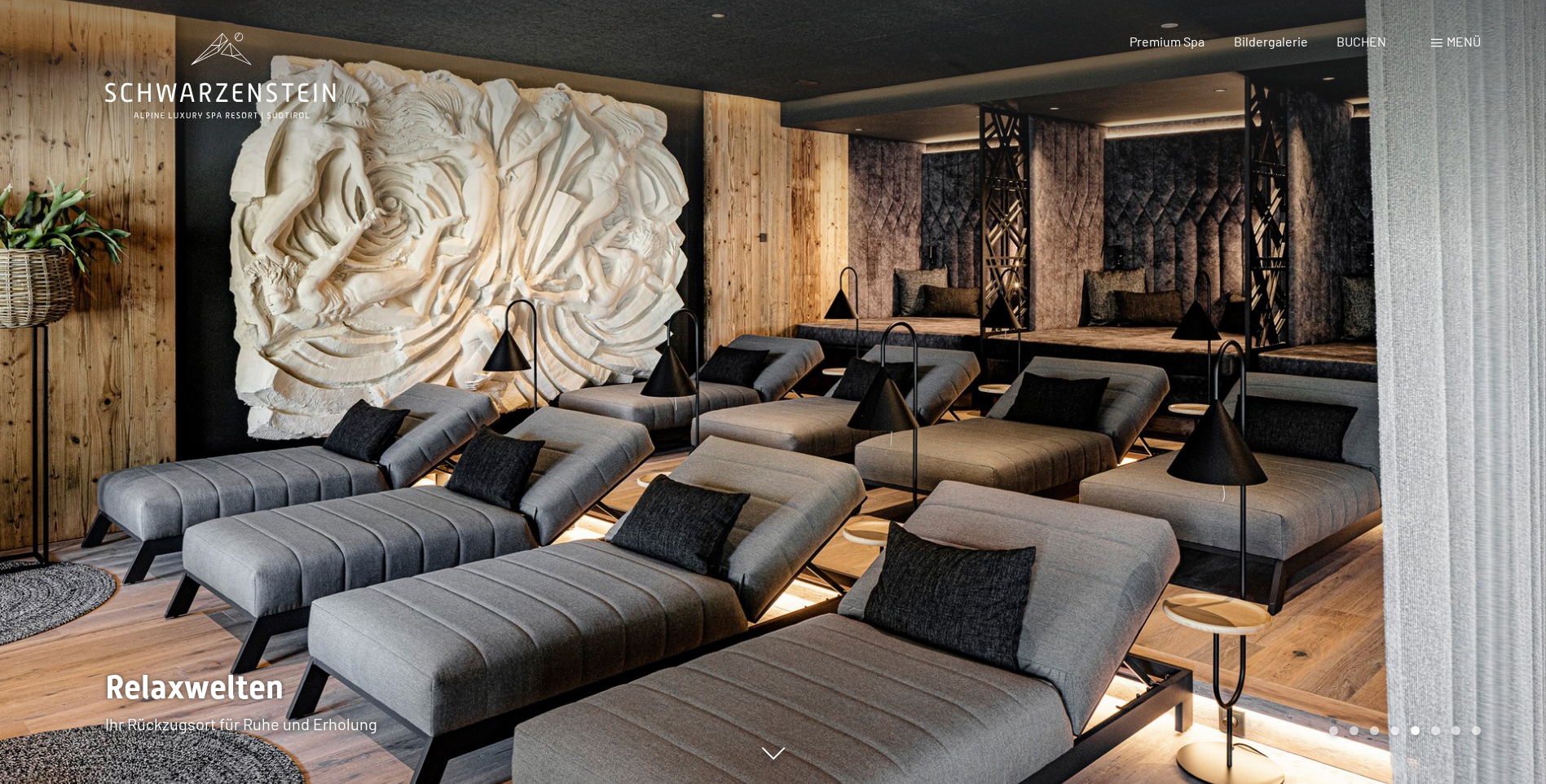
click at [1102, 432] on div at bounding box center [1161, 392] width 774 height 784
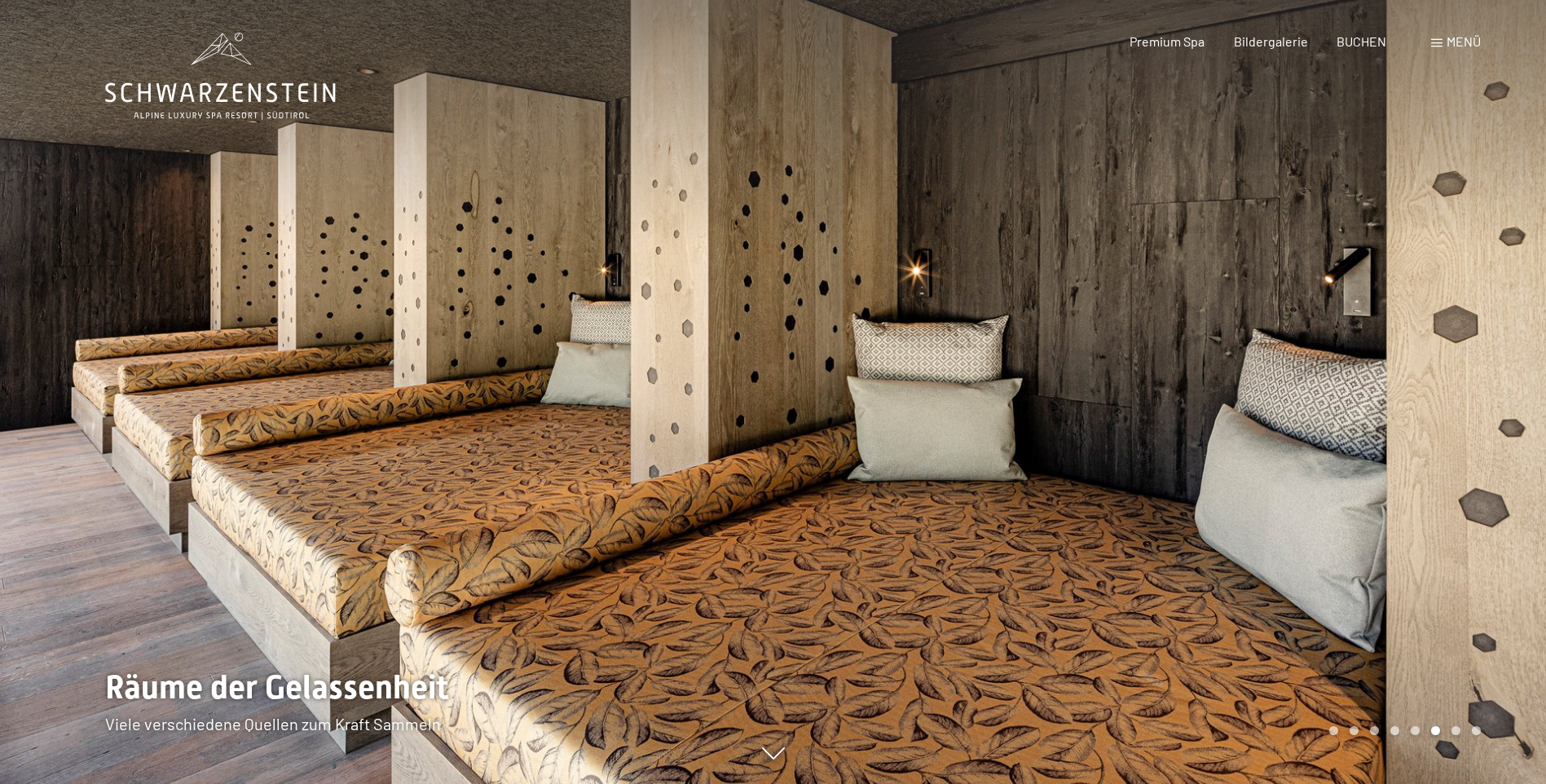
click at [1102, 432] on div at bounding box center [1161, 392] width 774 height 784
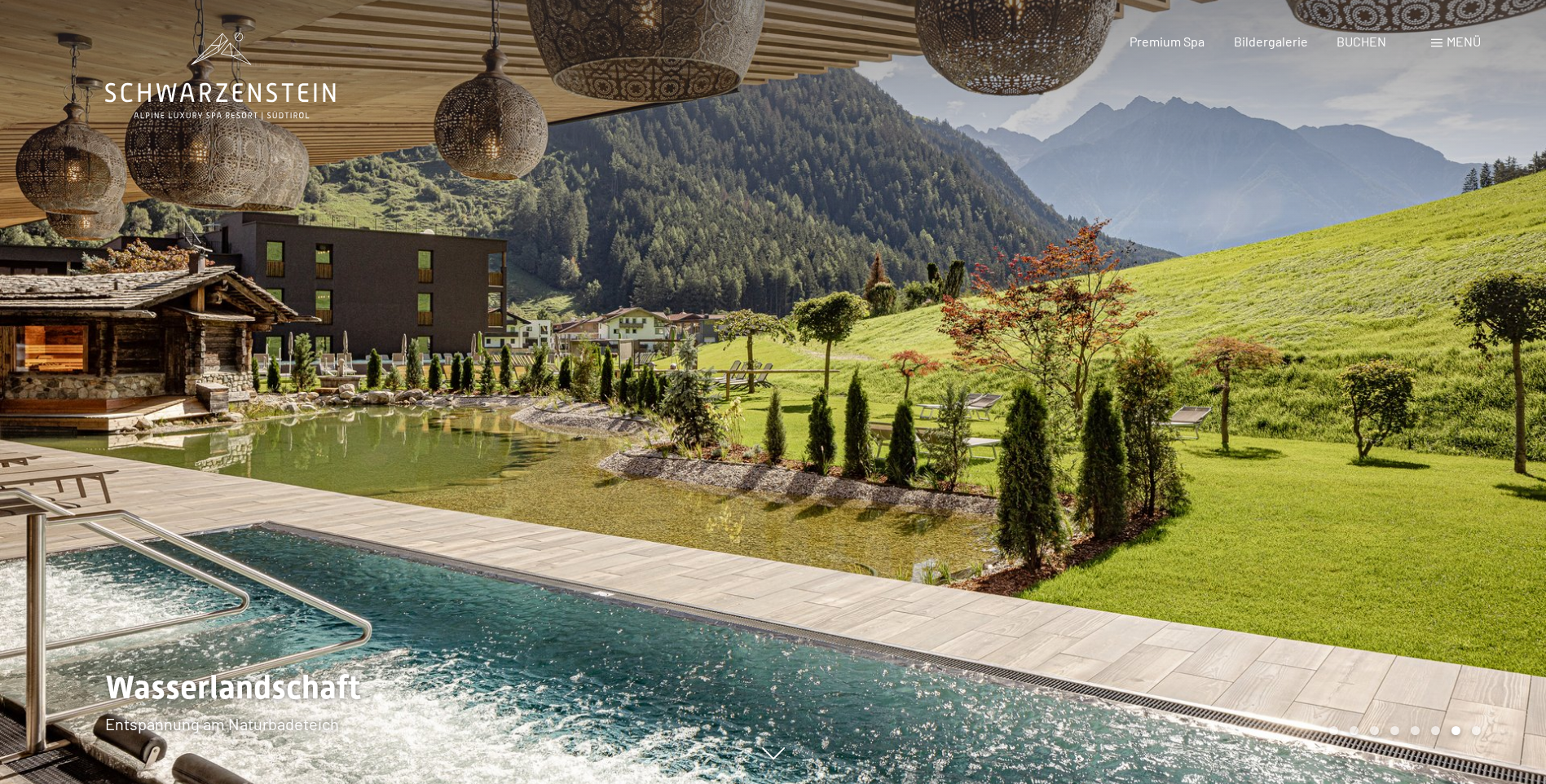
click at [1102, 432] on div at bounding box center [1161, 392] width 774 height 784
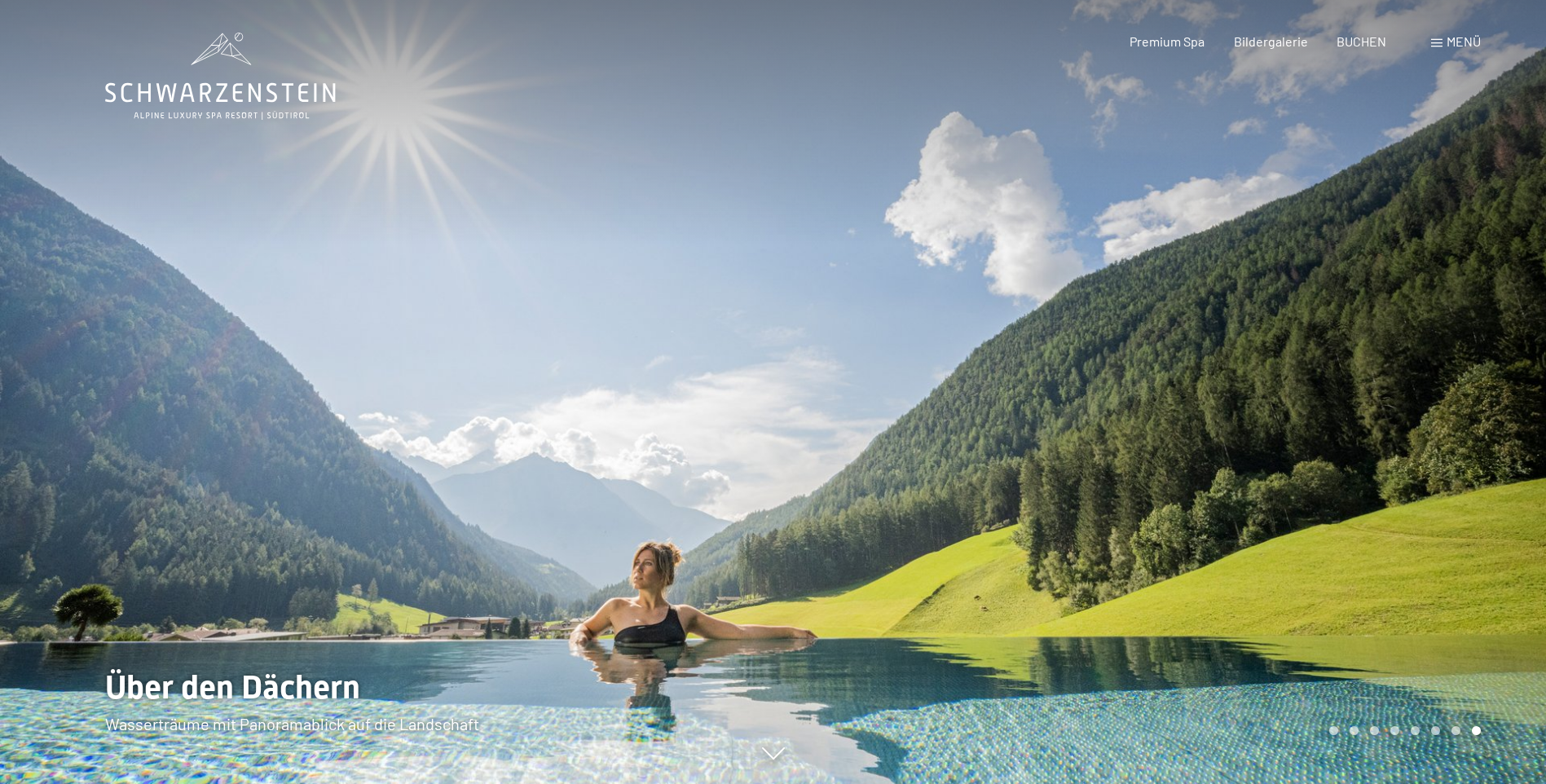
click at [1102, 432] on div at bounding box center [1161, 392] width 774 height 784
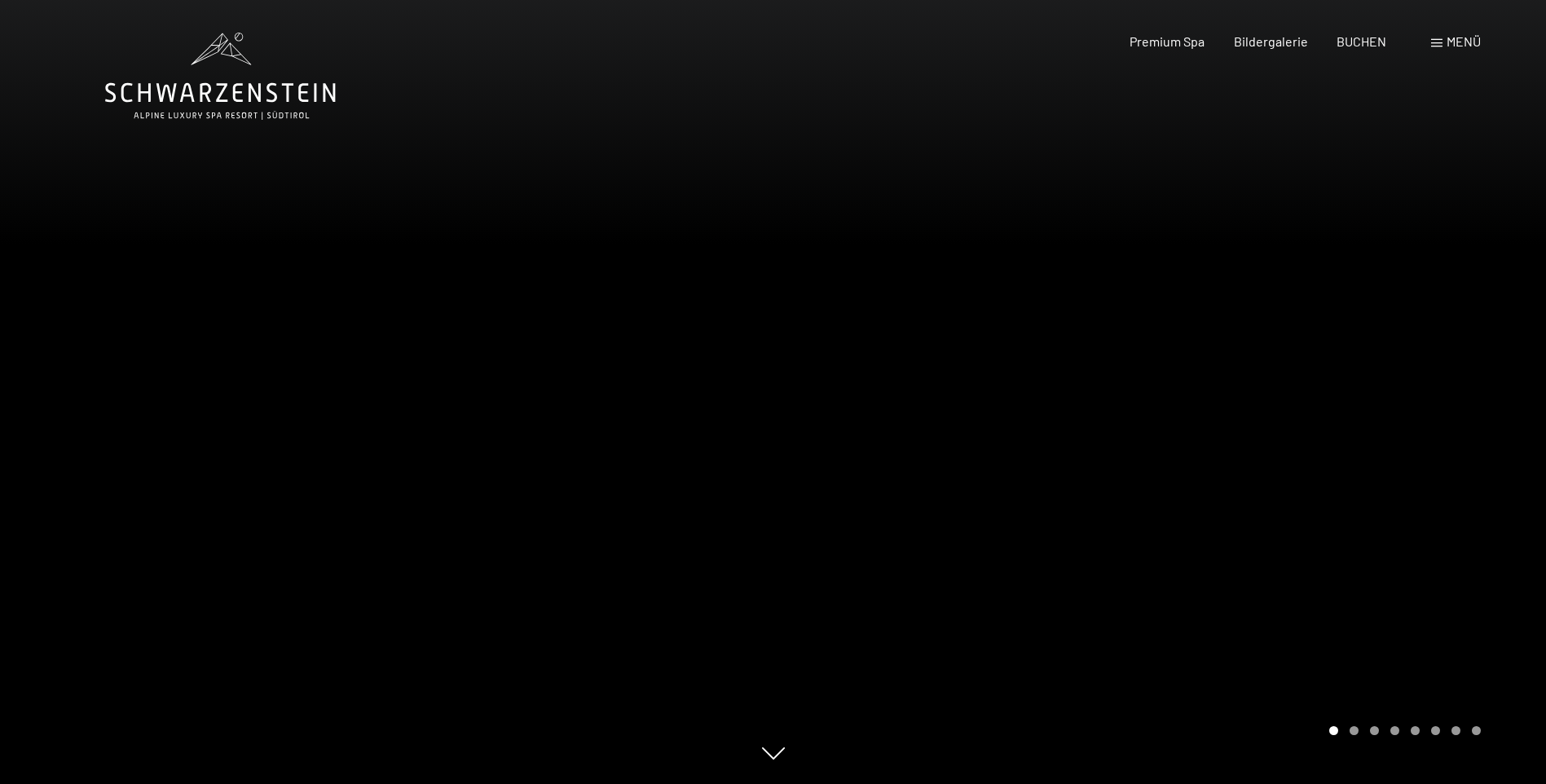
click at [1102, 432] on div at bounding box center [1161, 392] width 774 height 784
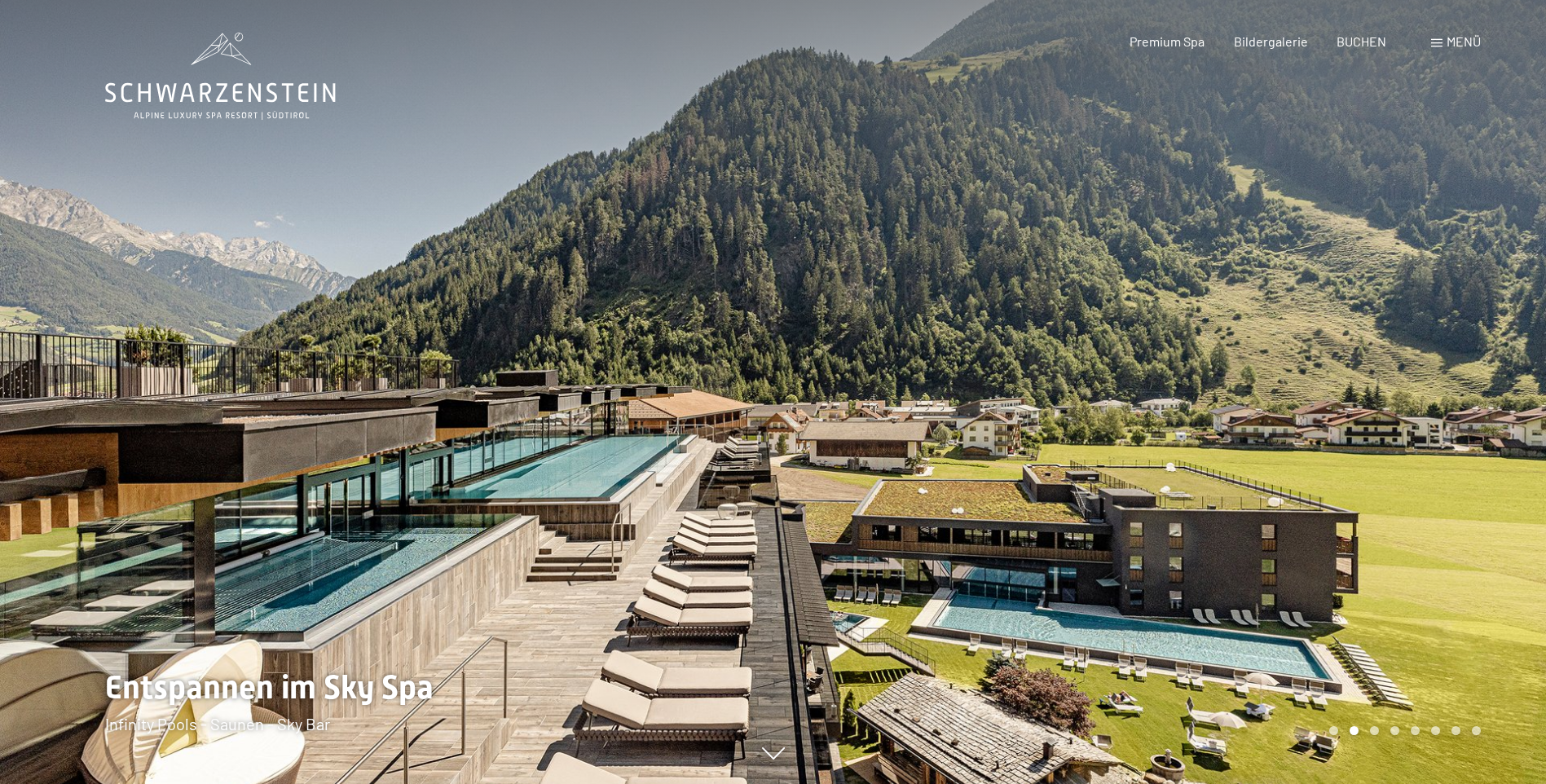
click at [1102, 432] on div at bounding box center [1161, 392] width 774 height 784
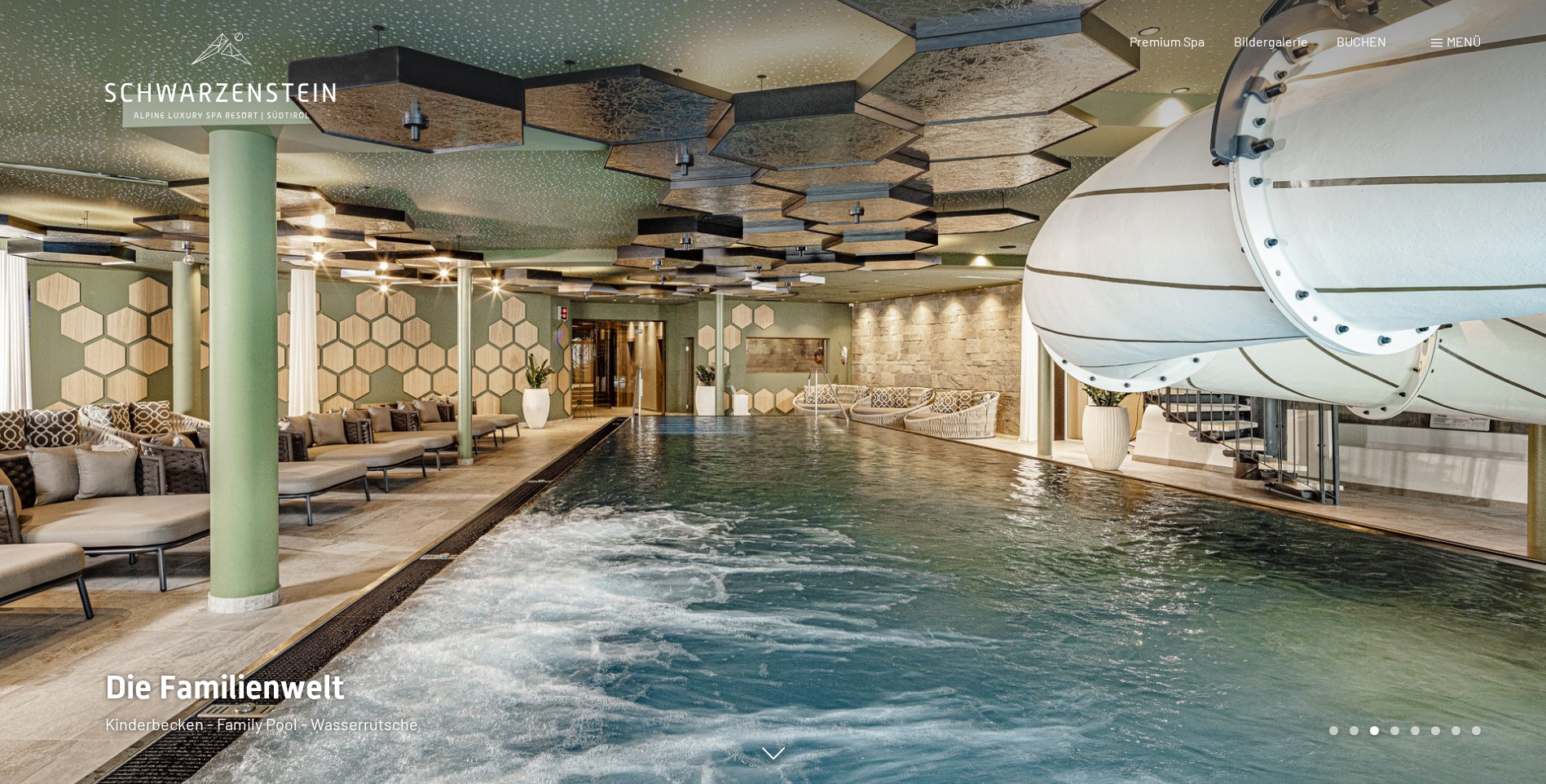
click at [1102, 432] on div at bounding box center [1161, 392] width 774 height 784
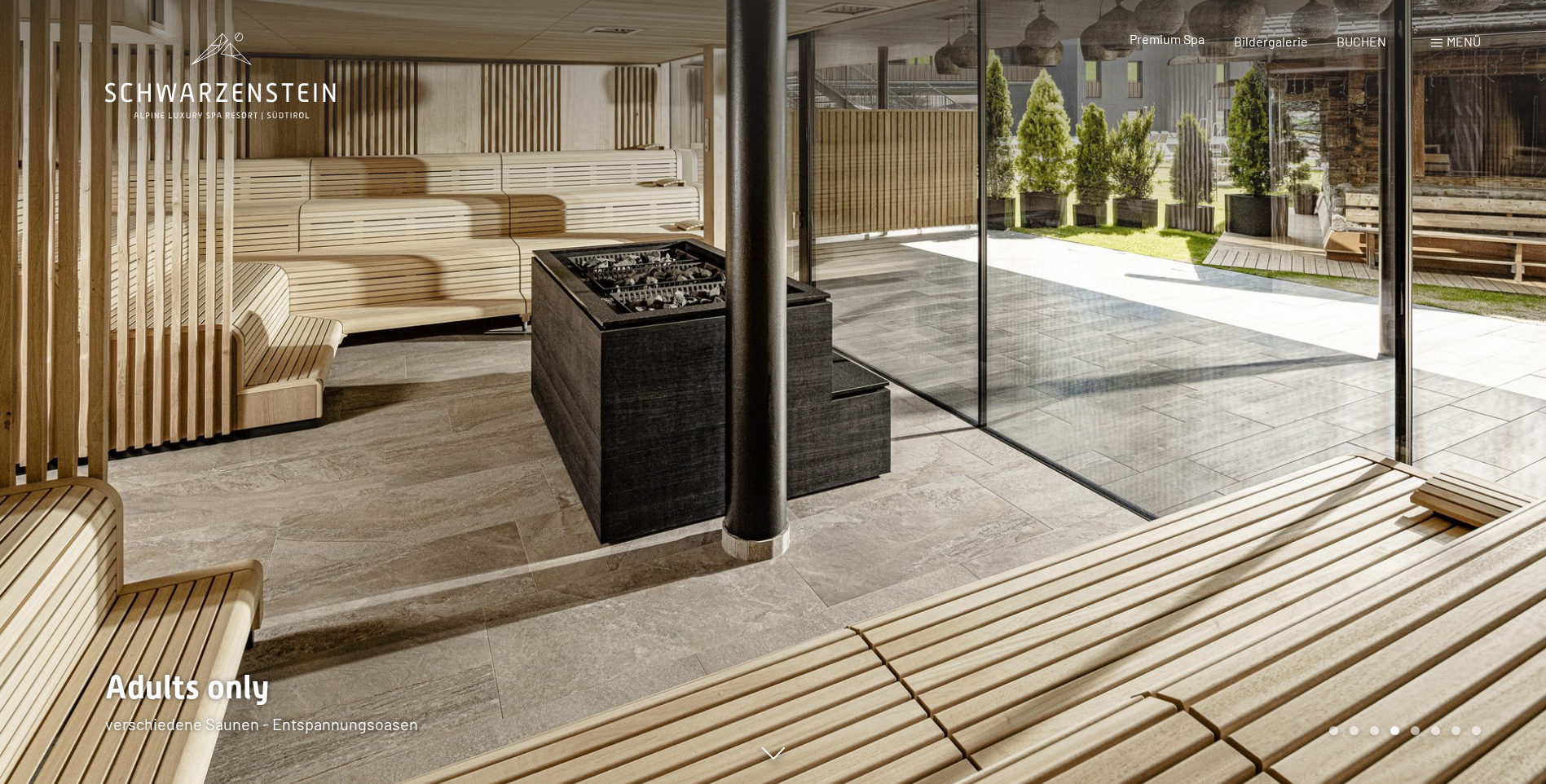
click at [1182, 41] on span "Premium Spa" at bounding box center [1167, 38] width 75 height 16
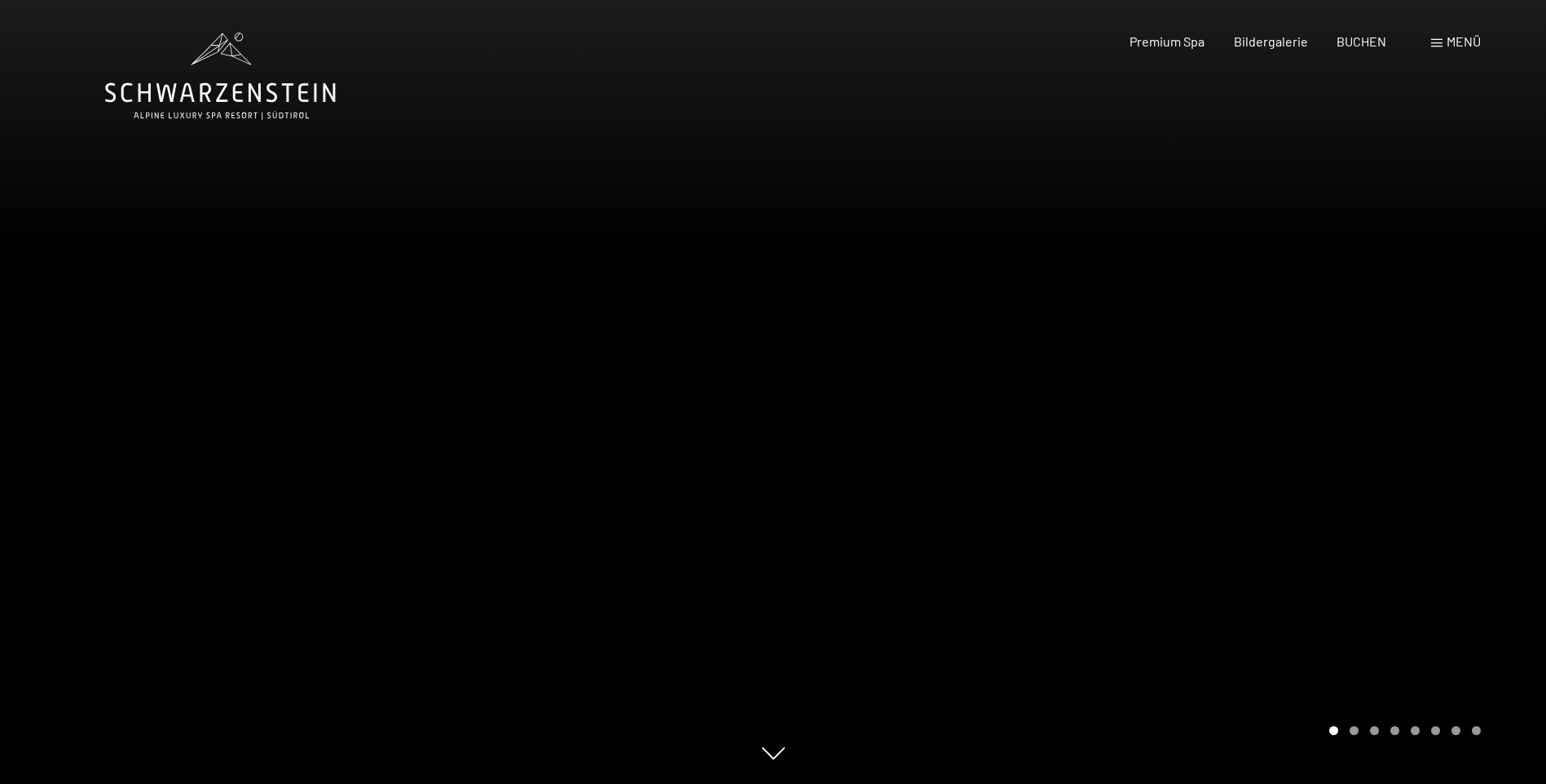
click at [322, 489] on div at bounding box center [387, 392] width 774 height 784
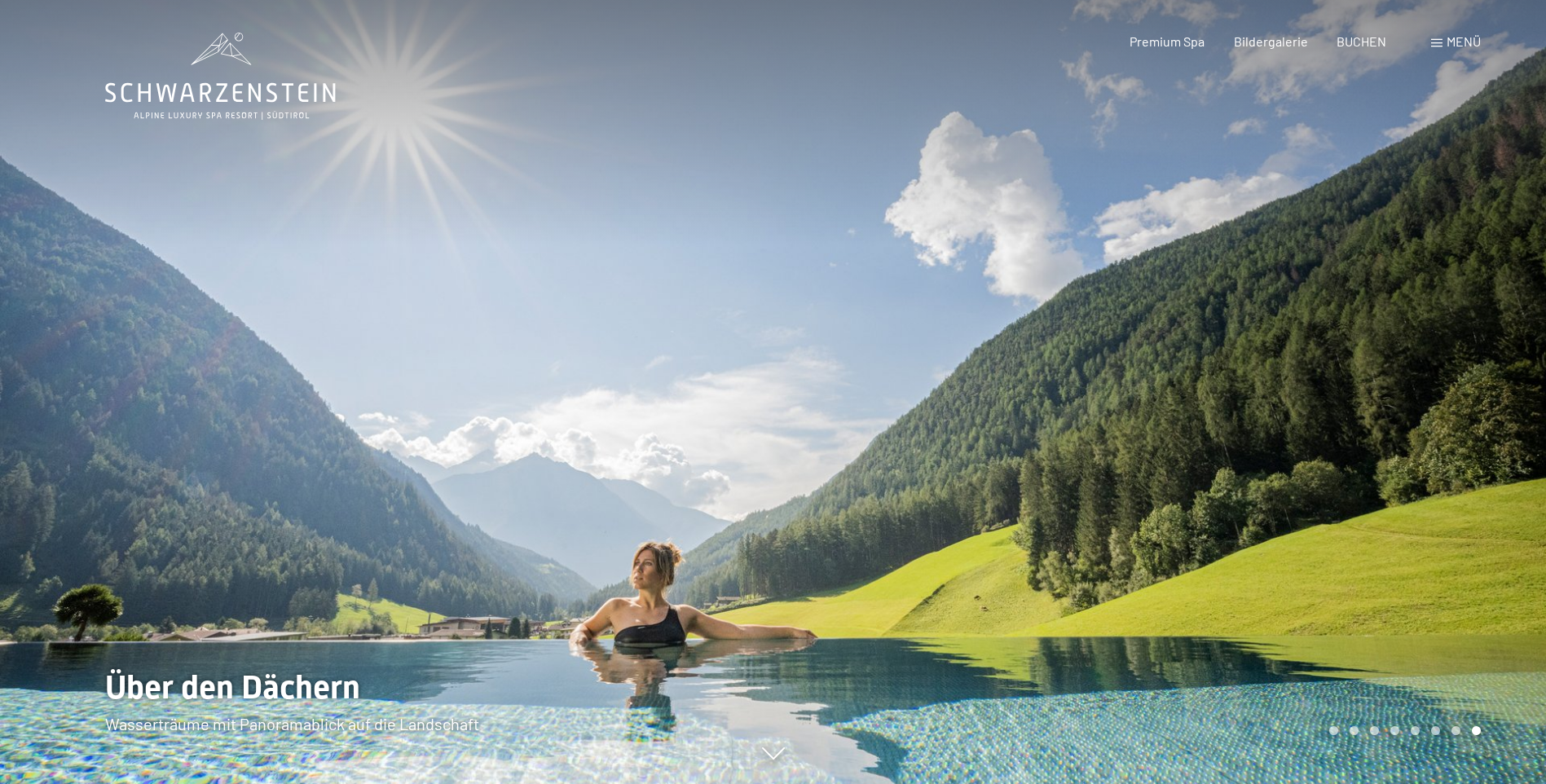
click at [322, 488] on div at bounding box center [387, 392] width 774 height 784
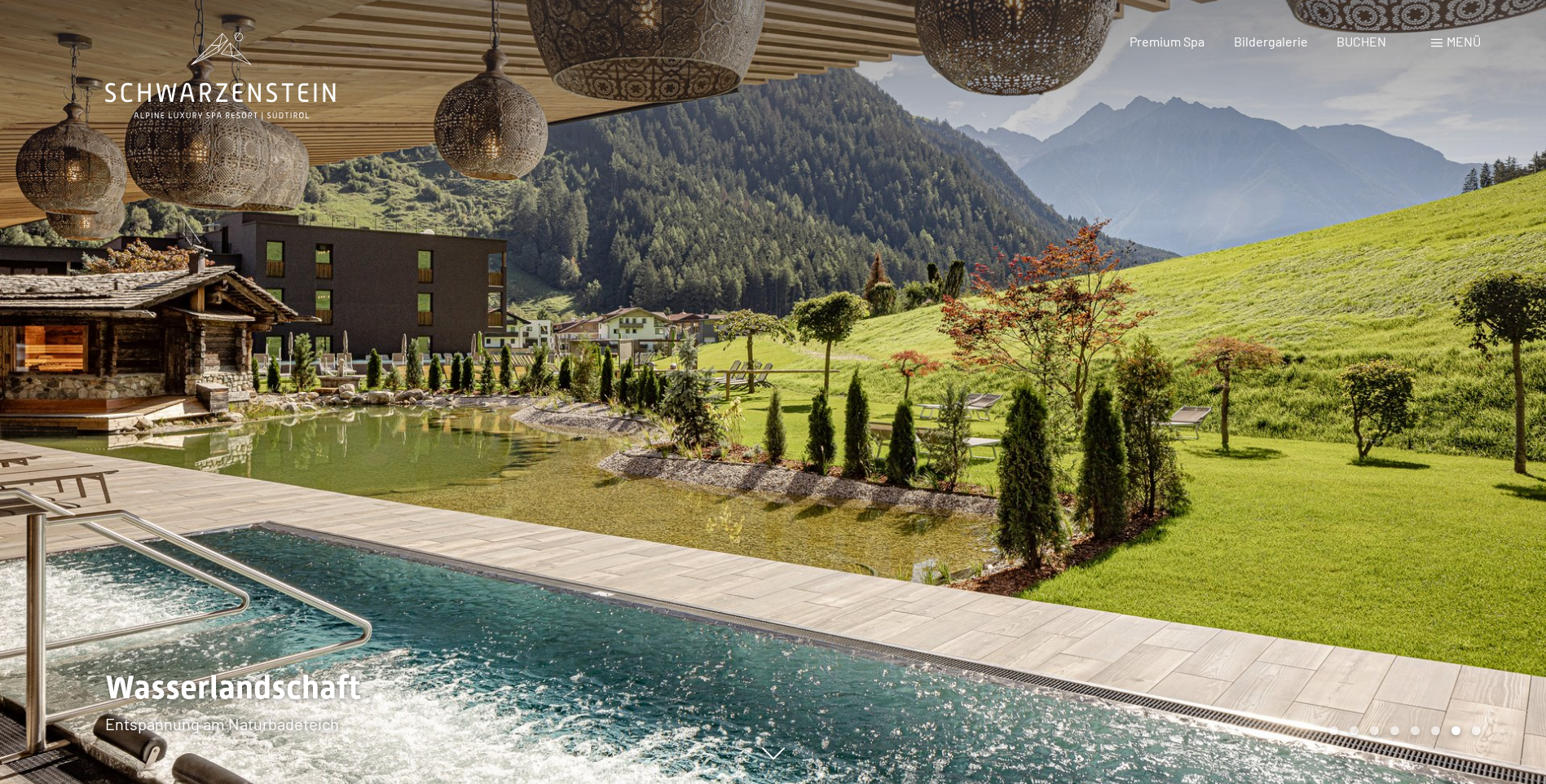
click at [322, 488] on div at bounding box center [387, 392] width 774 height 784
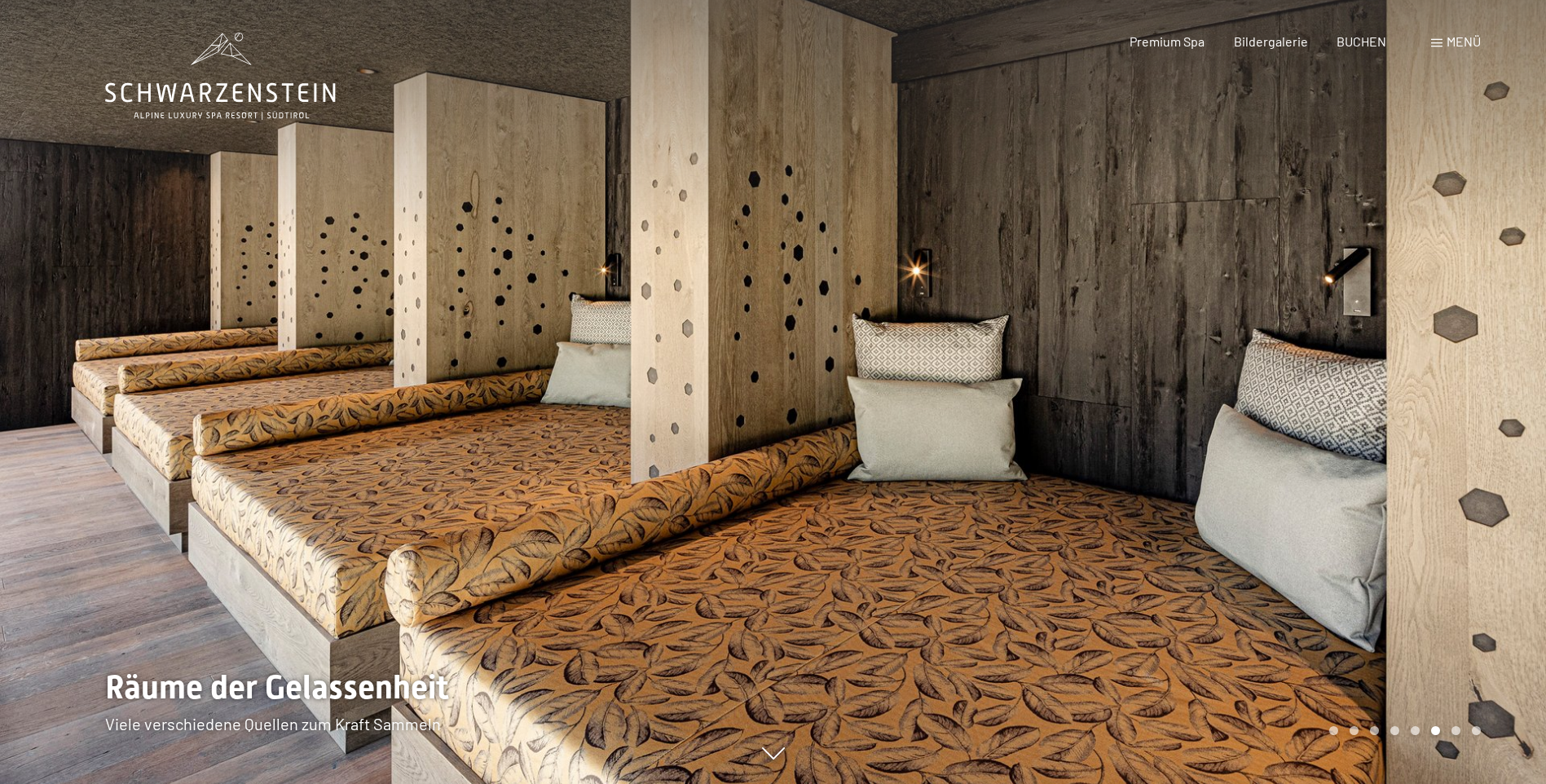
click at [322, 488] on div at bounding box center [387, 392] width 774 height 784
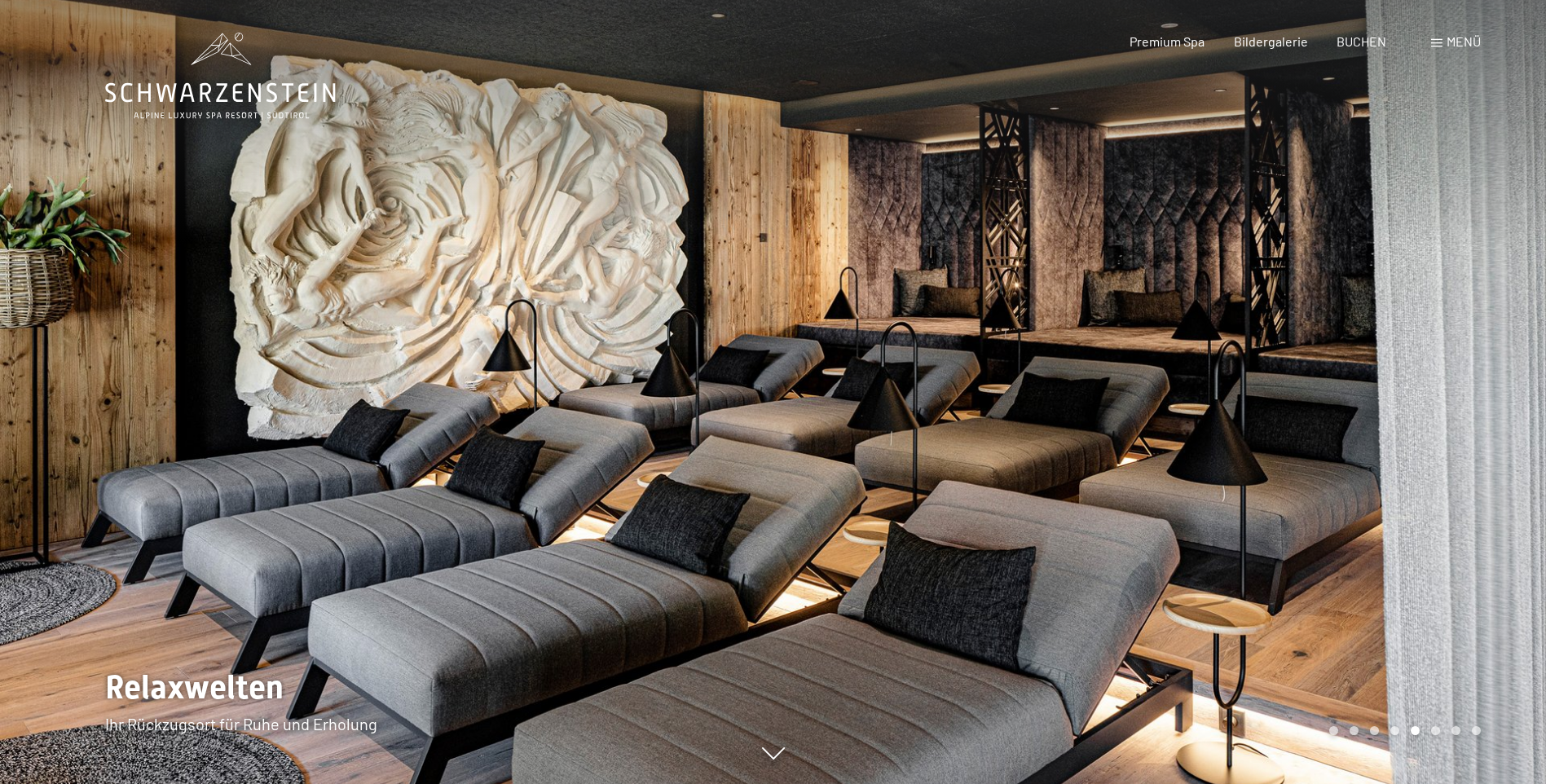
click at [322, 488] on div at bounding box center [387, 392] width 774 height 784
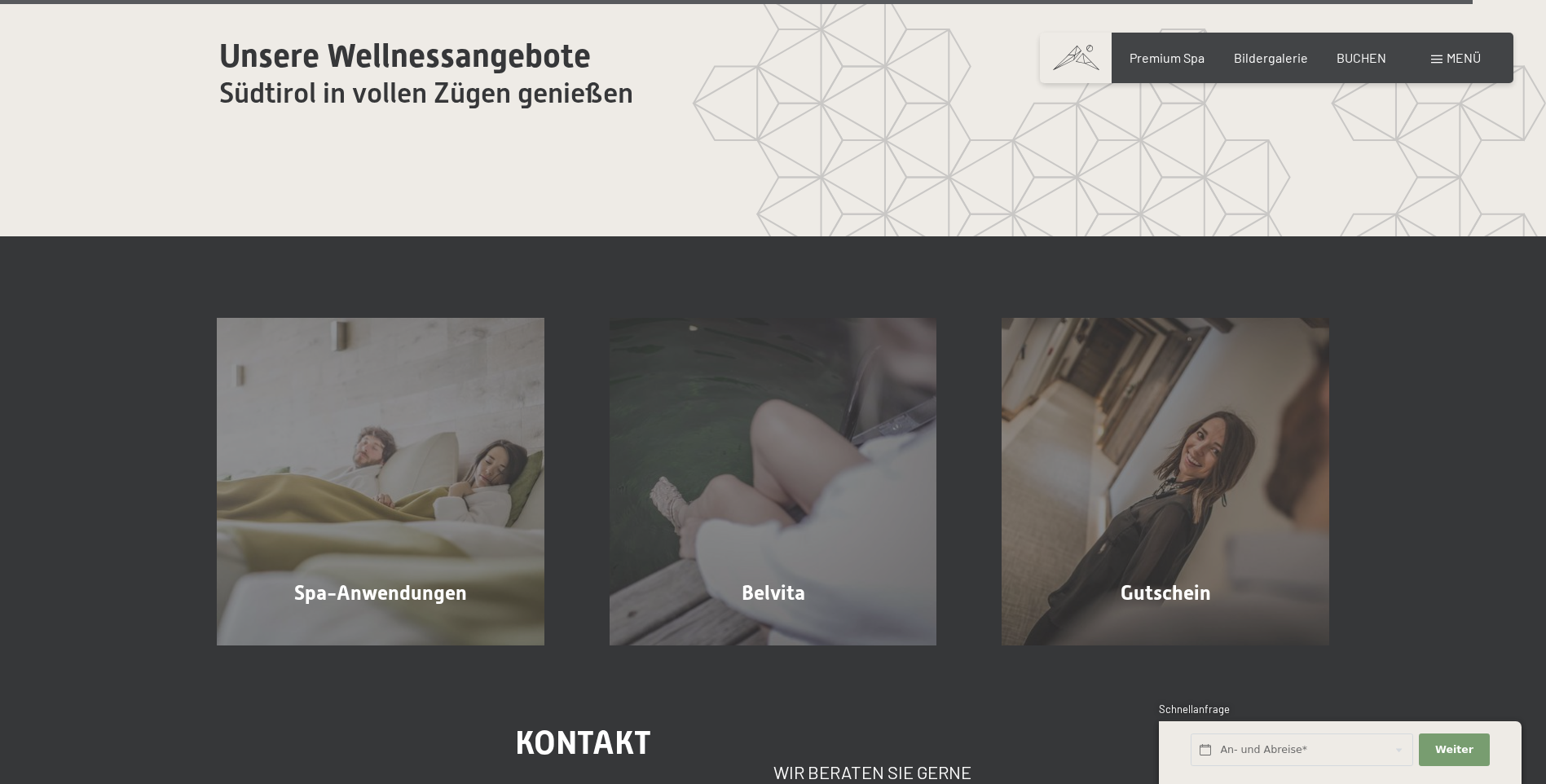
scroll to position [10023, 0]
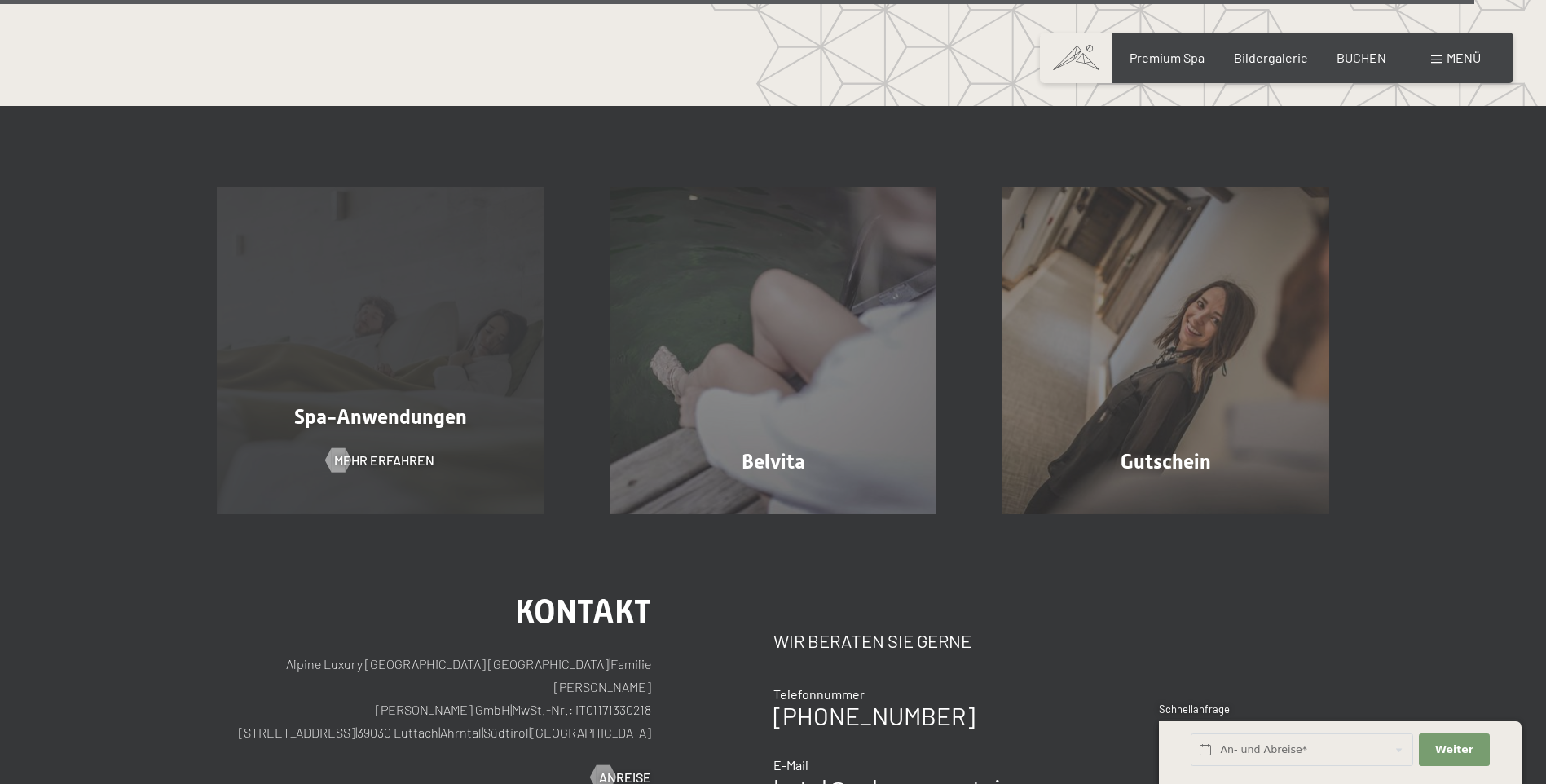
click at [379, 348] on div "Spa-Anwendungen Mehr erfahren" at bounding box center [380, 351] width 393 height 328
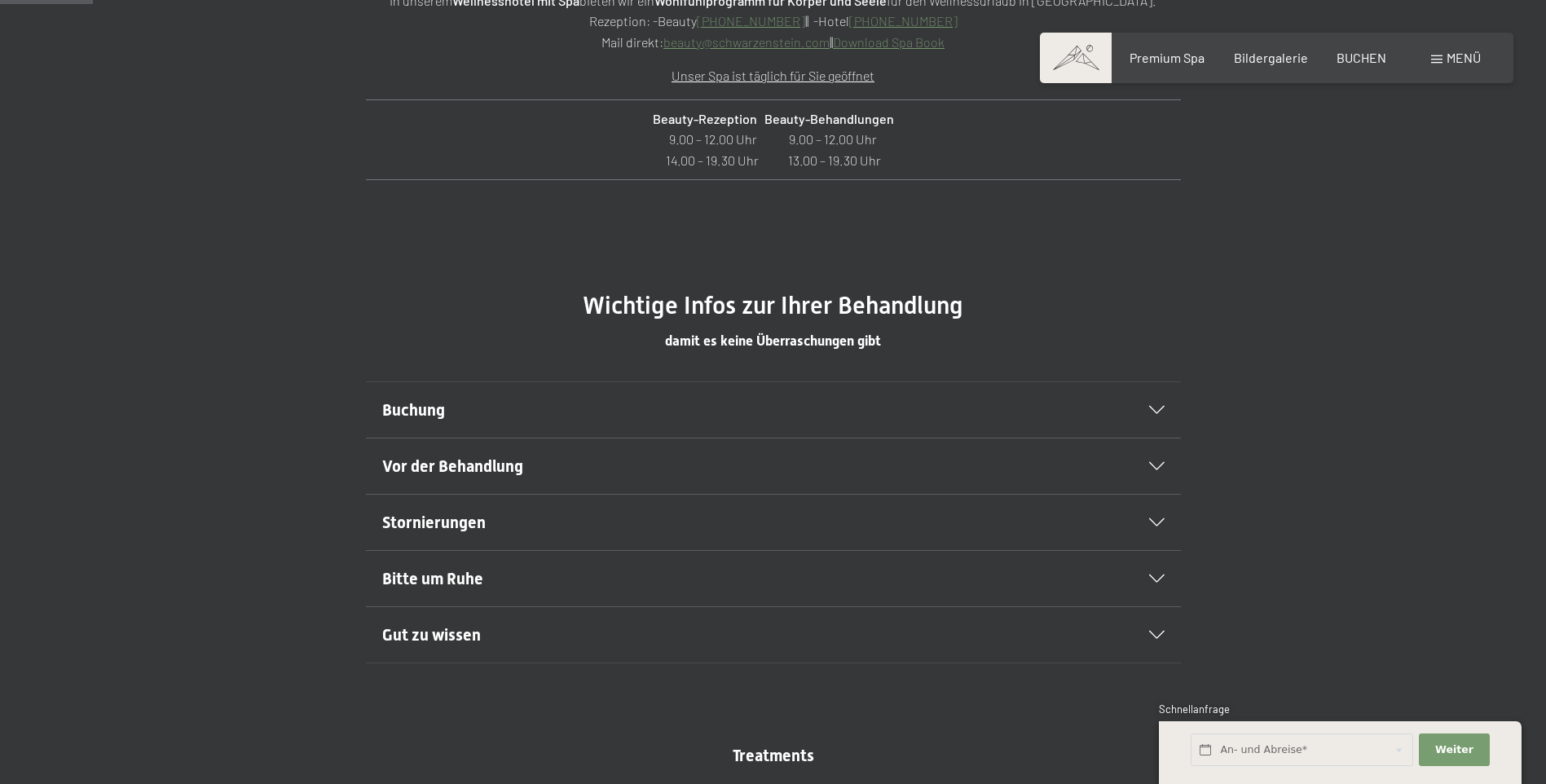
scroll to position [896, 0]
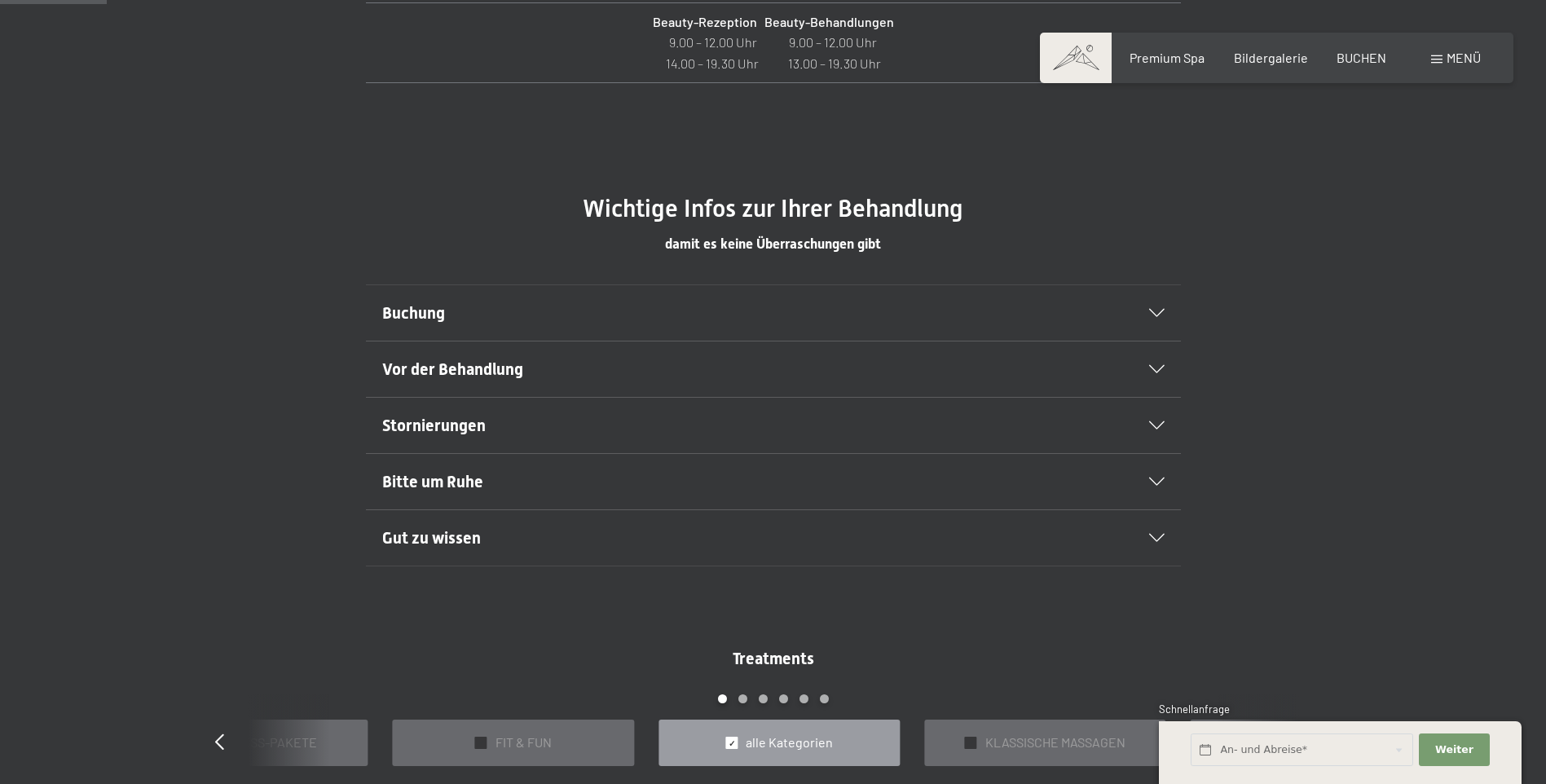
click at [695, 480] on h2 "Bitte um Ruhe" at bounding box center [735, 481] width 705 height 22
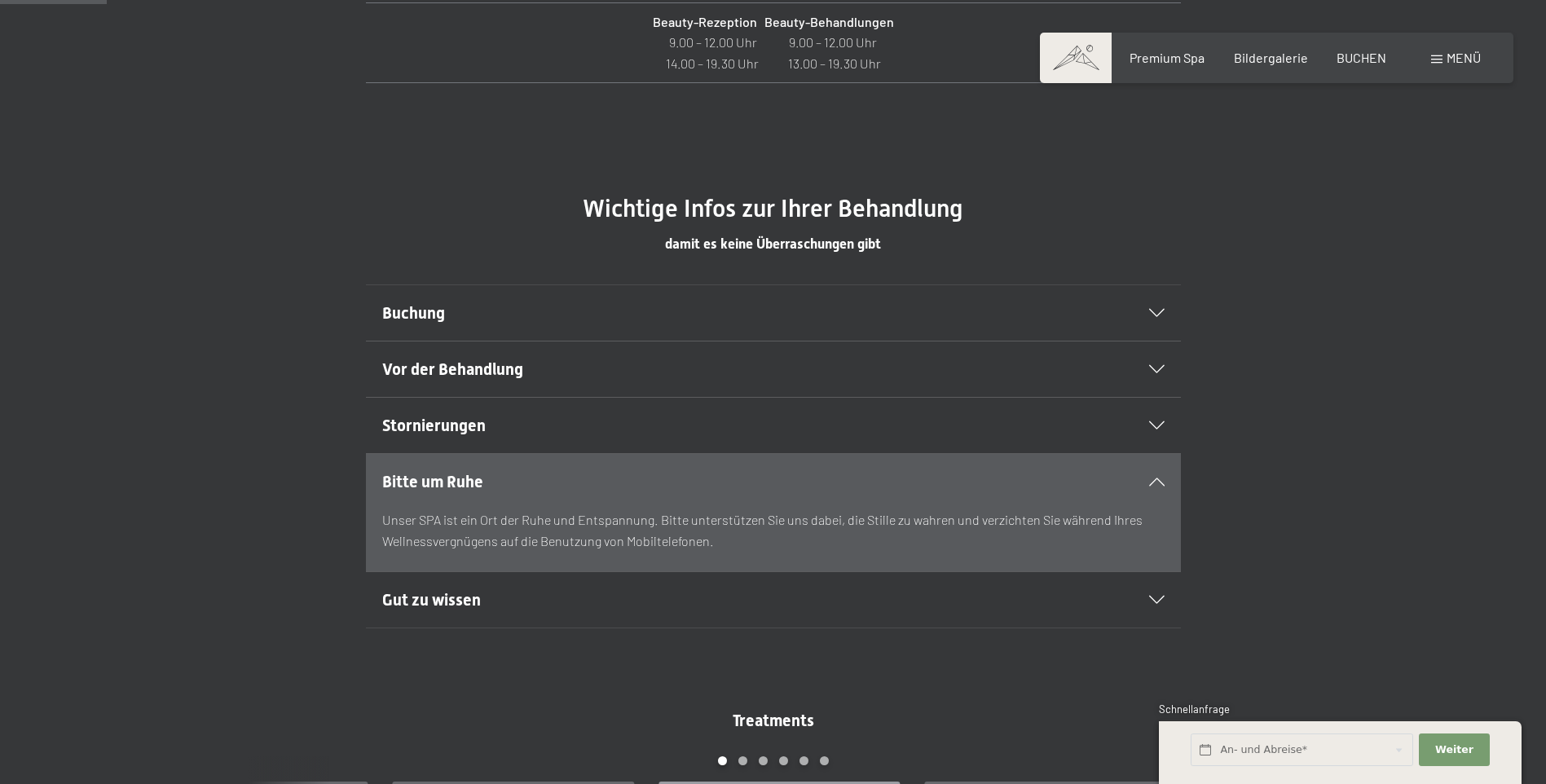
click at [695, 480] on h2 "Bitte um Ruhe" at bounding box center [735, 481] width 705 height 22
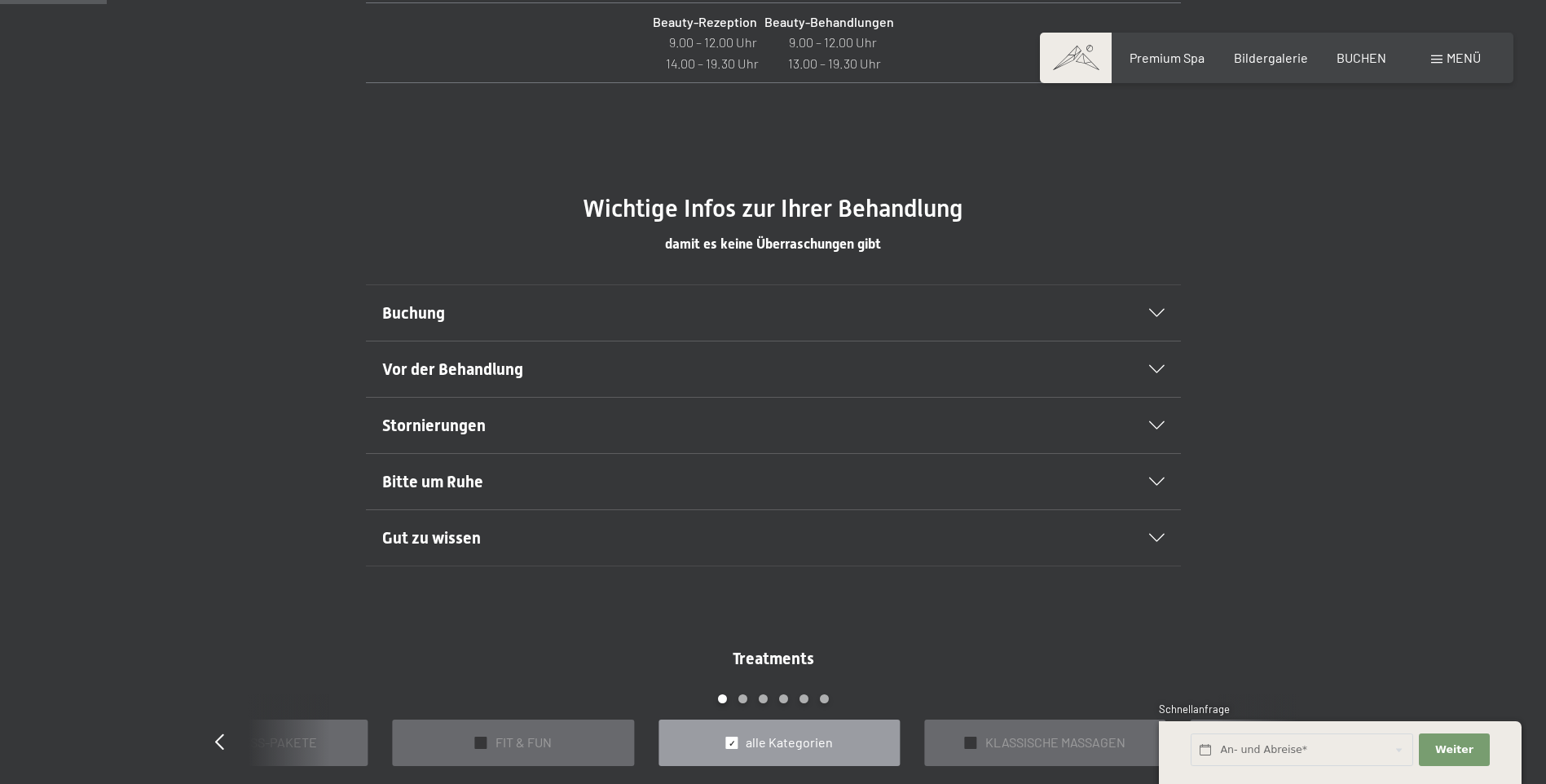
click at [695, 480] on h2 "Bitte um Ruhe" at bounding box center [735, 481] width 705 height 22
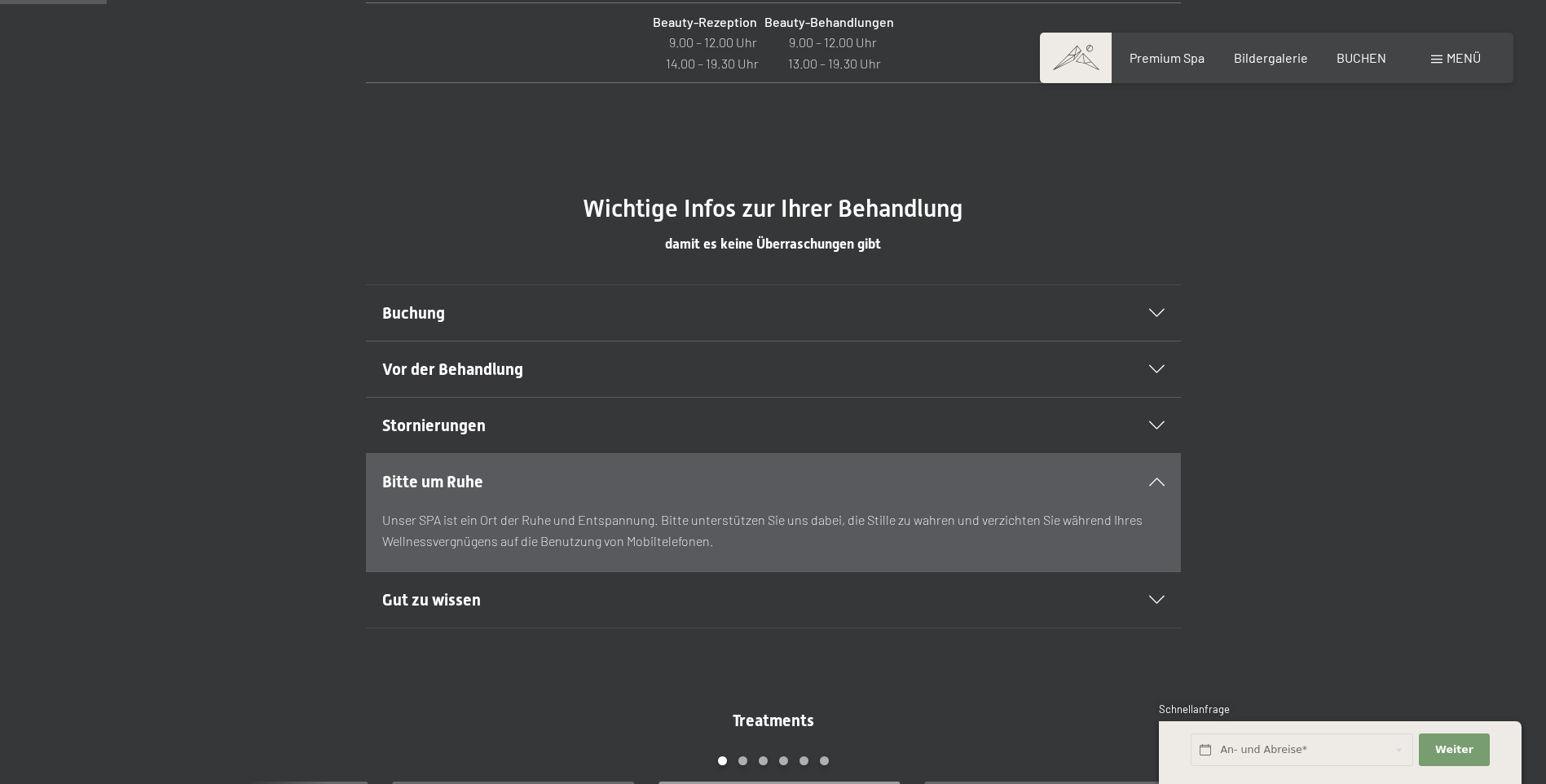
click at [695, 477] on h2 "Bitte um Ruhe" at bounding box center [735, 481] width 705 height 22
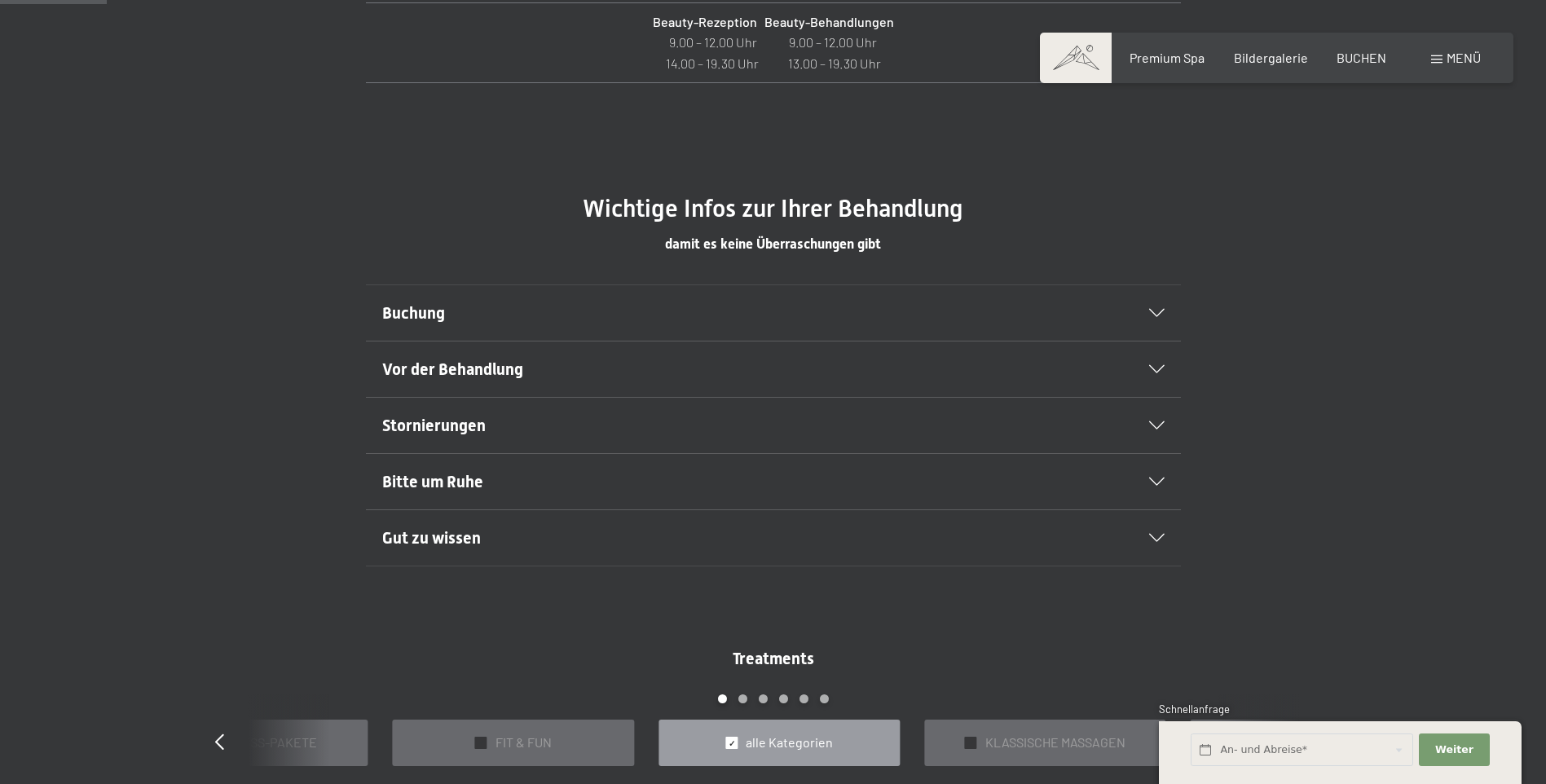
click at [698, 360] on h2 "Vor der Behandlung" at bounding box center [735, 369] width 705 height 22
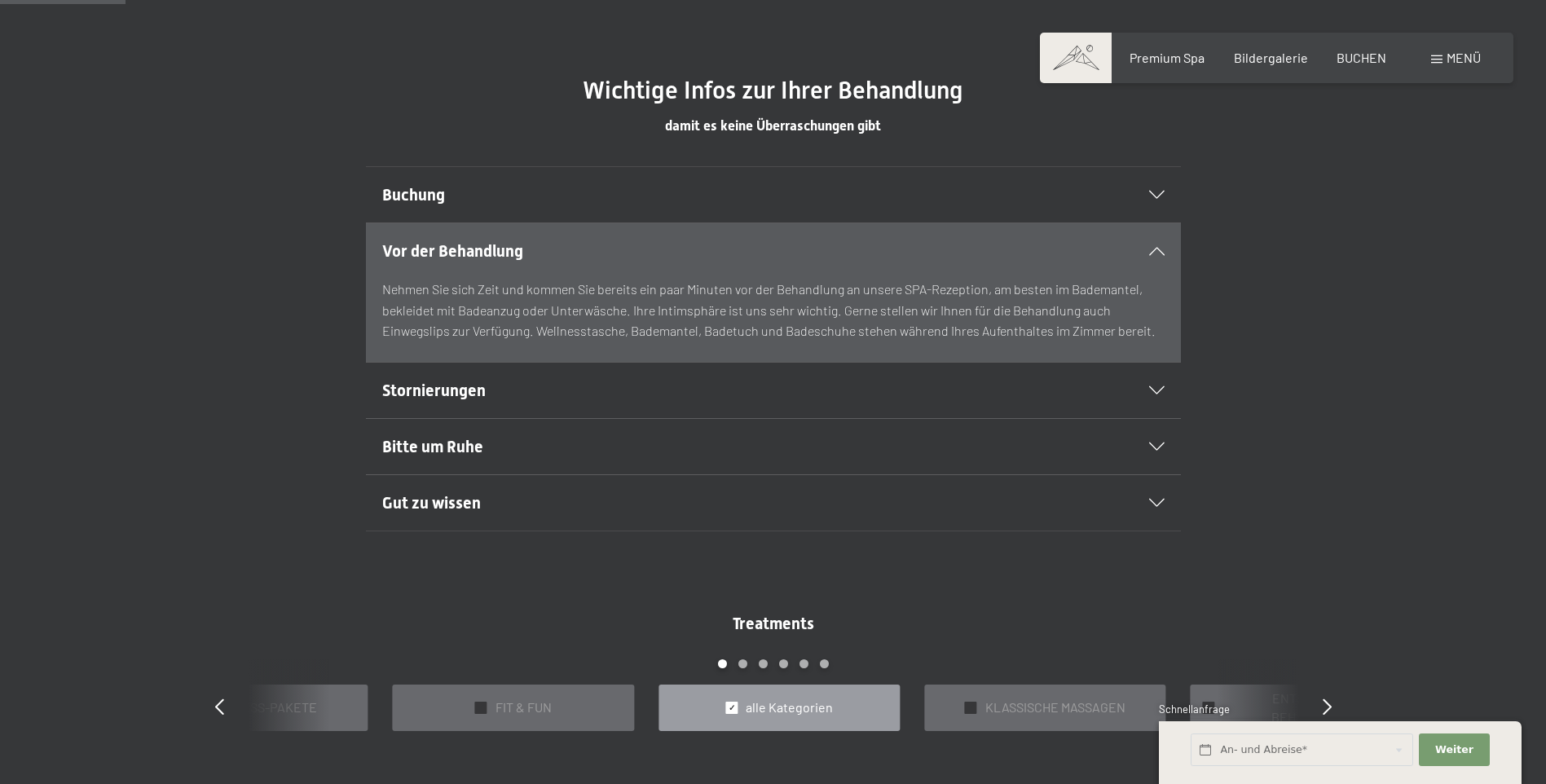
scroll to position [1059, 0]
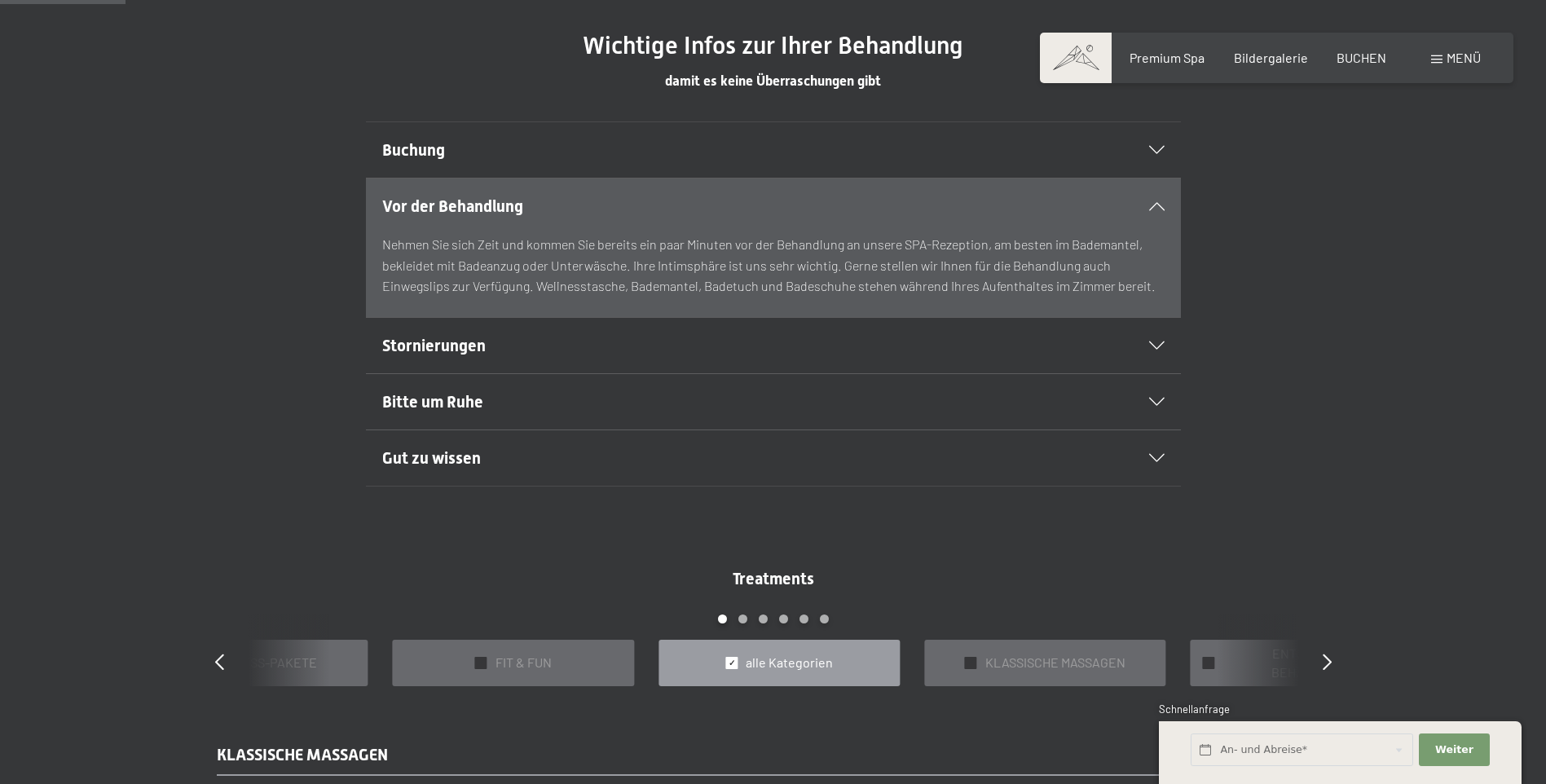
click at [675, 449] on h2 "Gut zu wissen" at bounding box center [735, 458] width 705 height 22
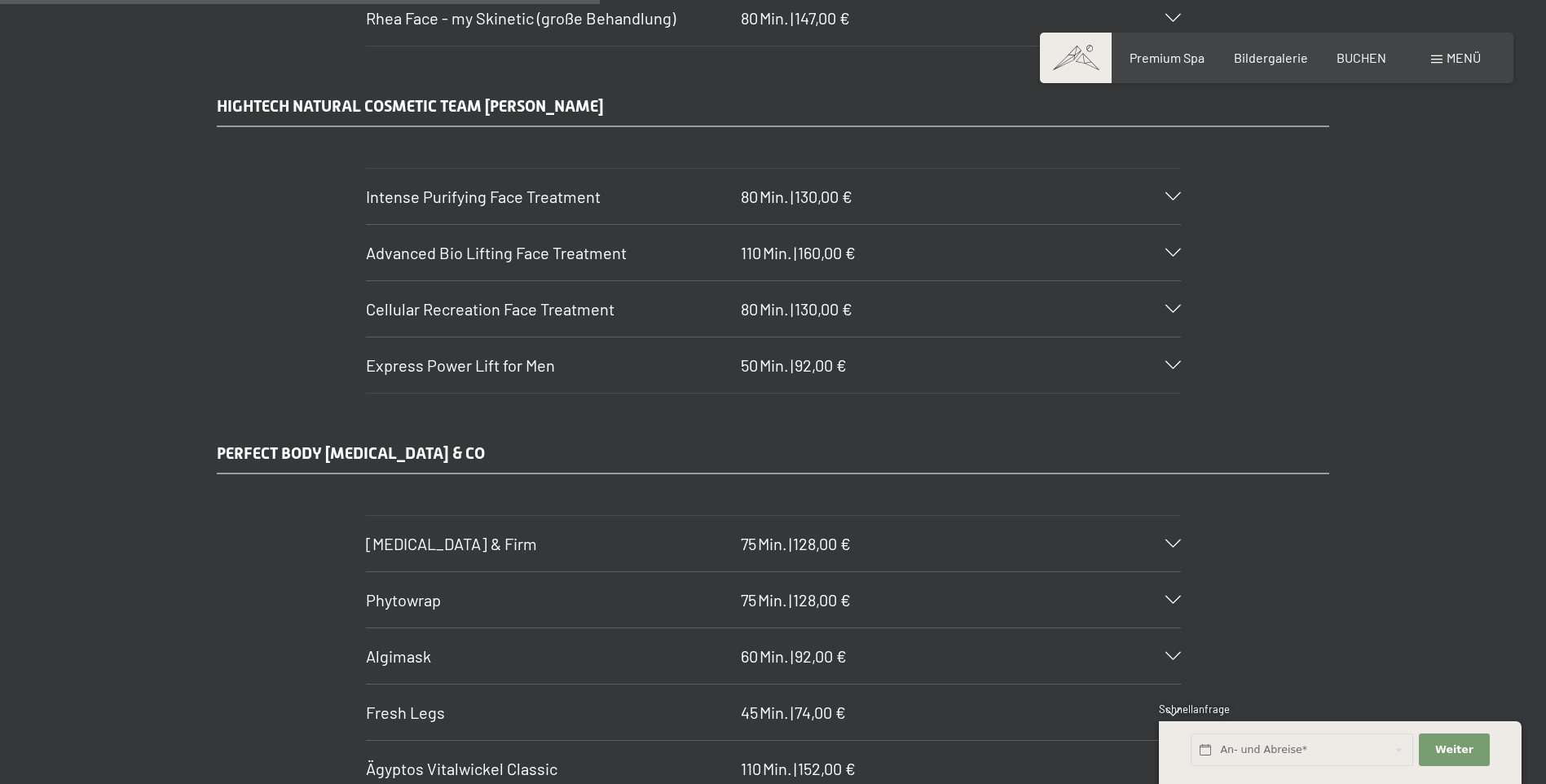
scroll to position [5460, 0]
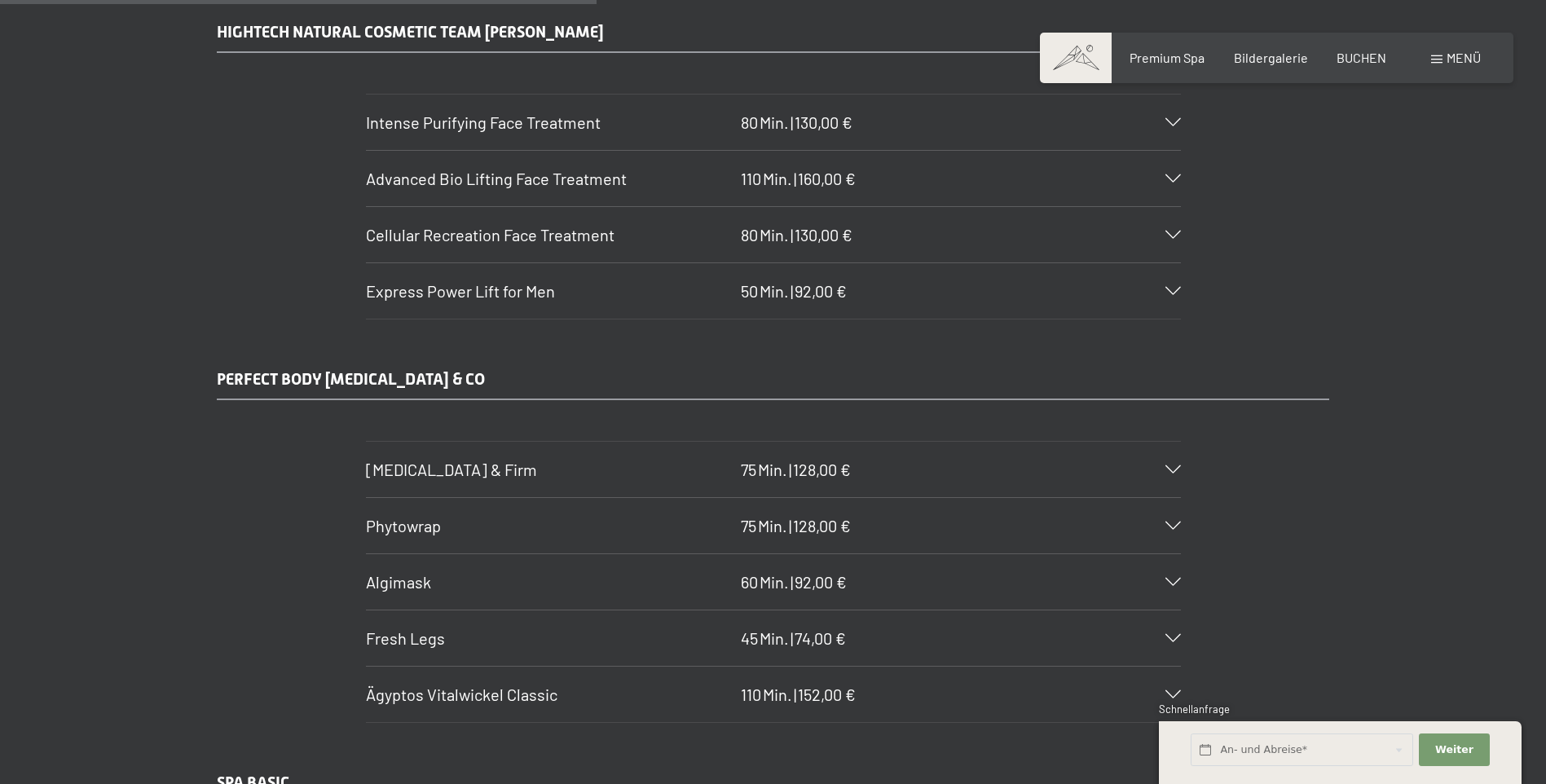
scroll to position [4889, 0]
